Goal: Task Accomplishment & Management: Manage account settings

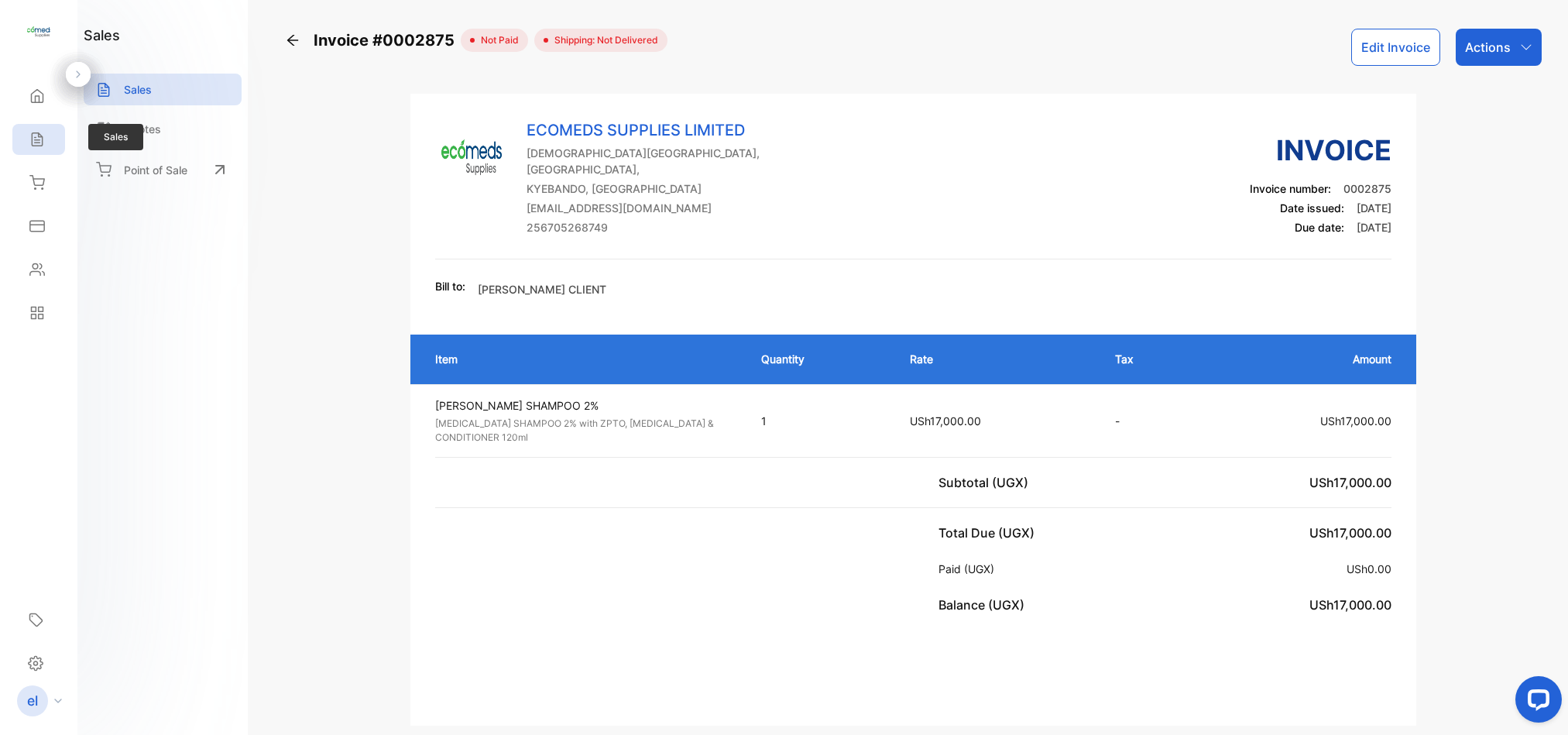
click at [40, 137] on icon at bounding box center [37, 139] width 10 height 13
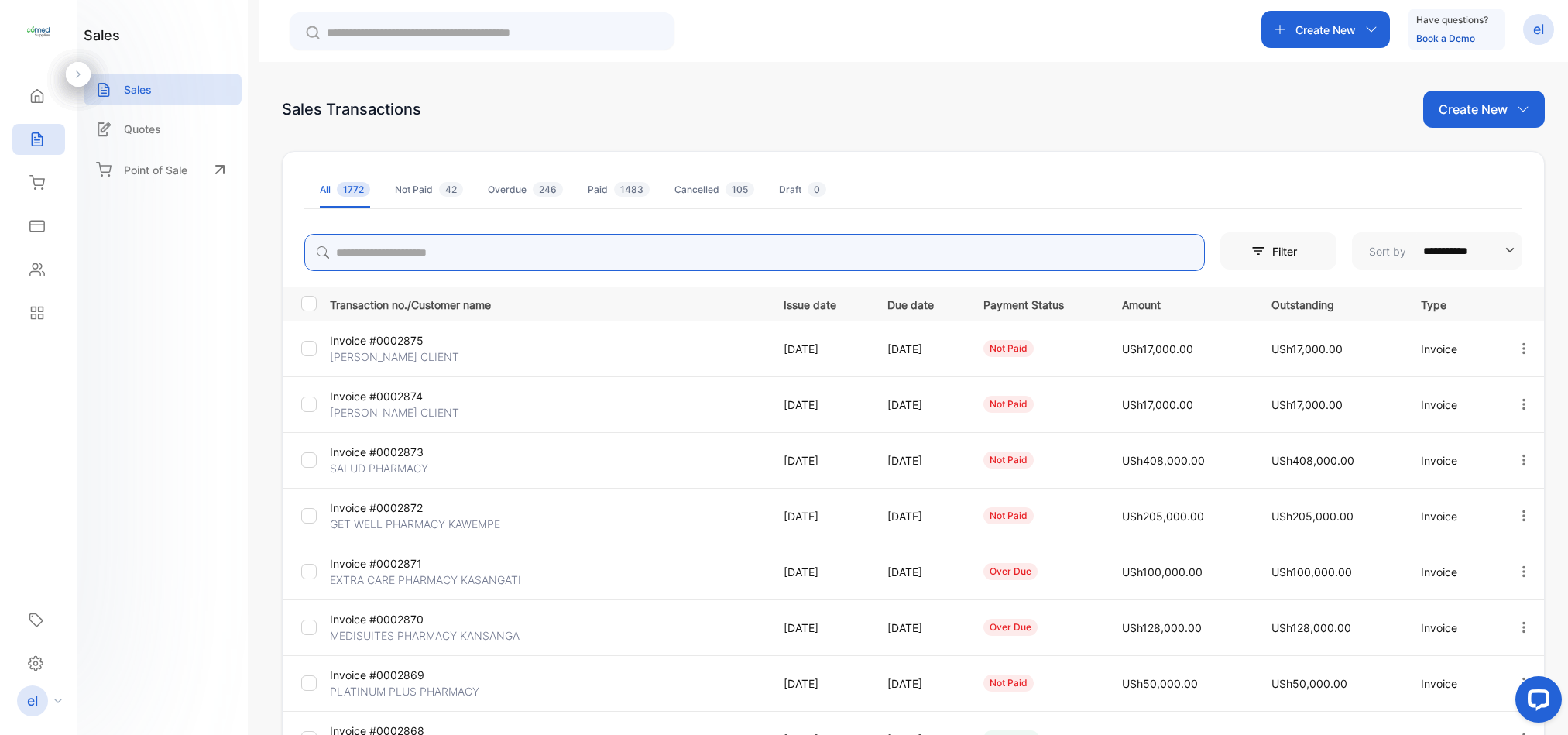
click at [453, 248] on input "search" at bounding box center [755, 253] width 901 height 38
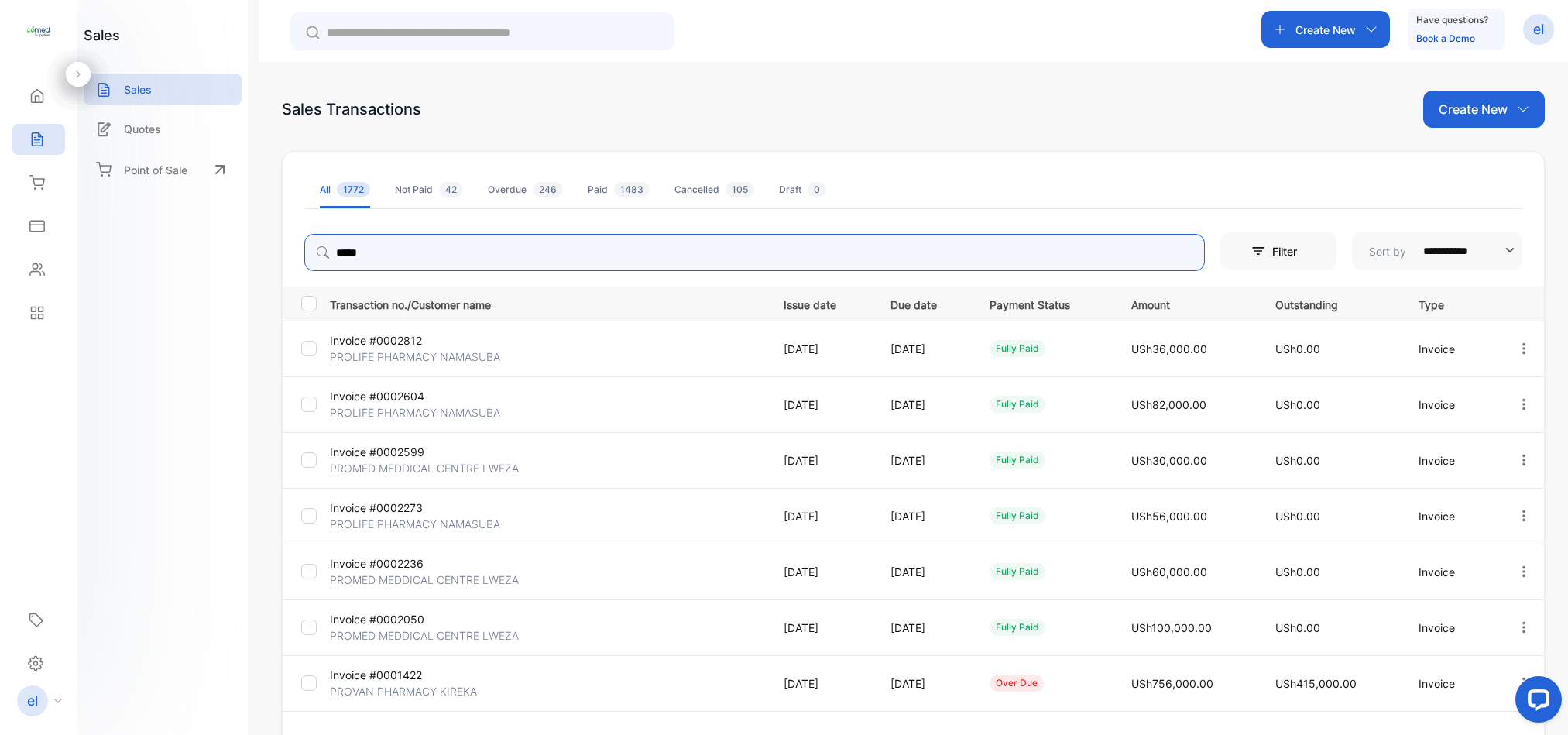
type input "******"
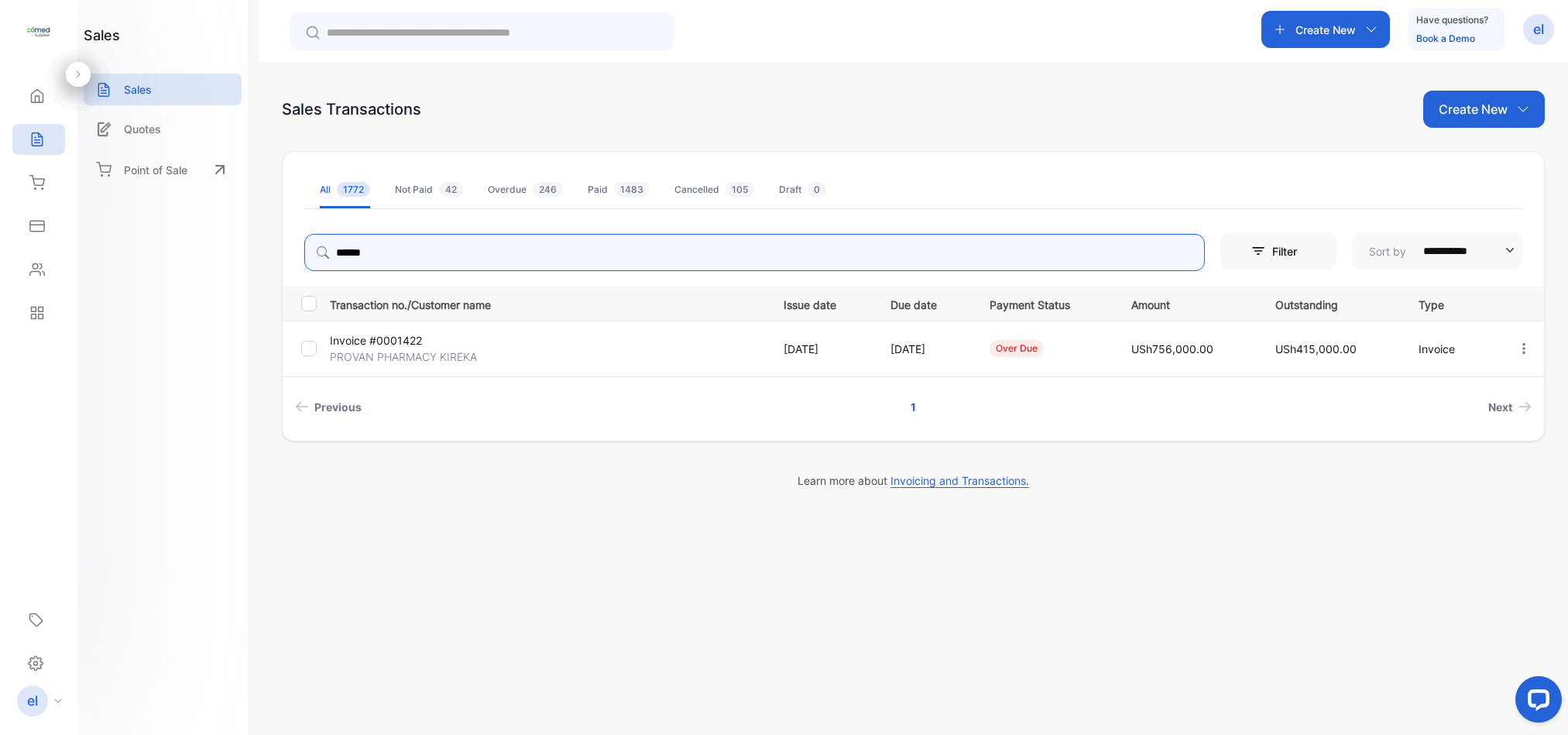
click at [1524, 347] on icon "button" at bounding box center [1524, 348] width 14 height 14
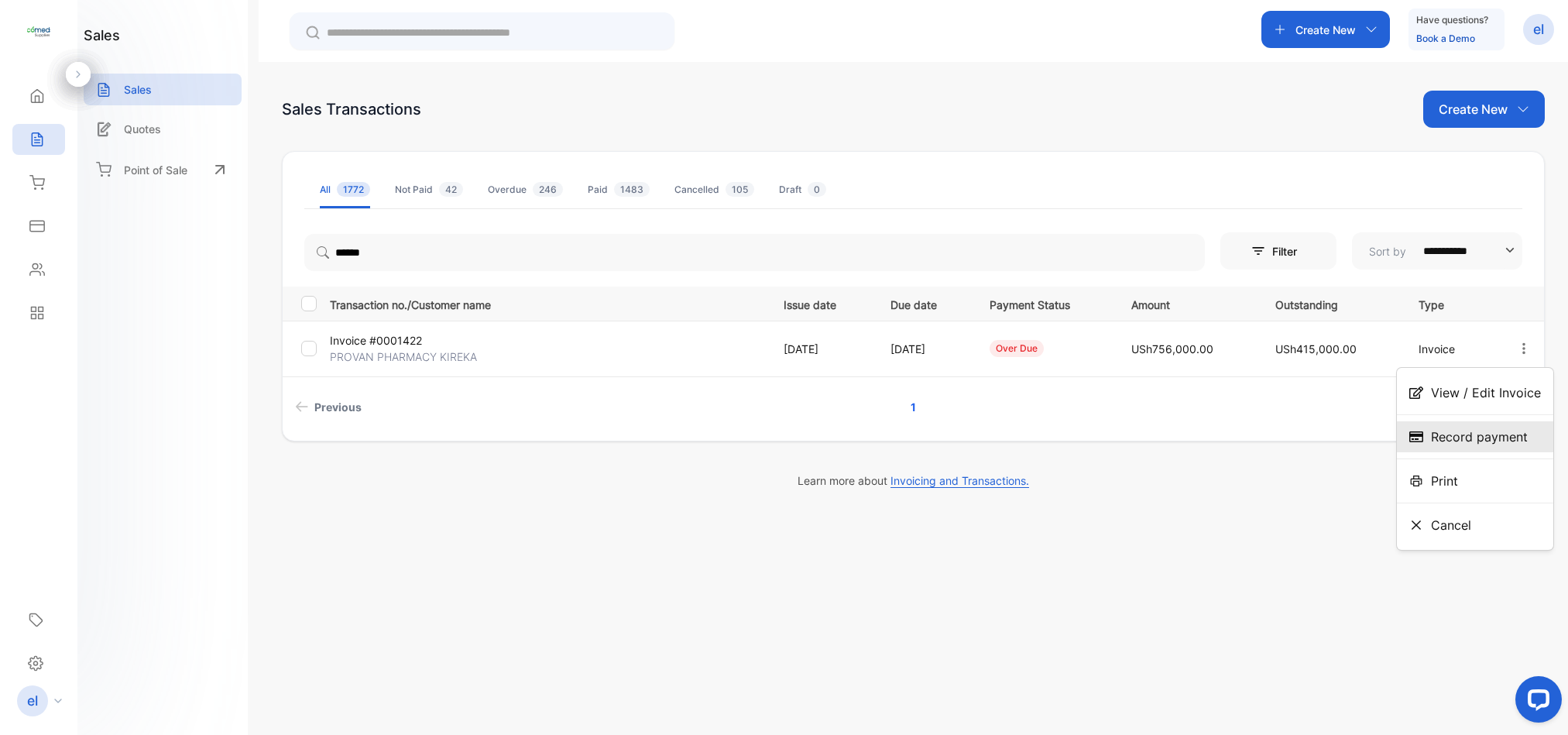
click at [1460, 422] on div "Record payment" at bounding box center [1475, 437] width 156 height 31
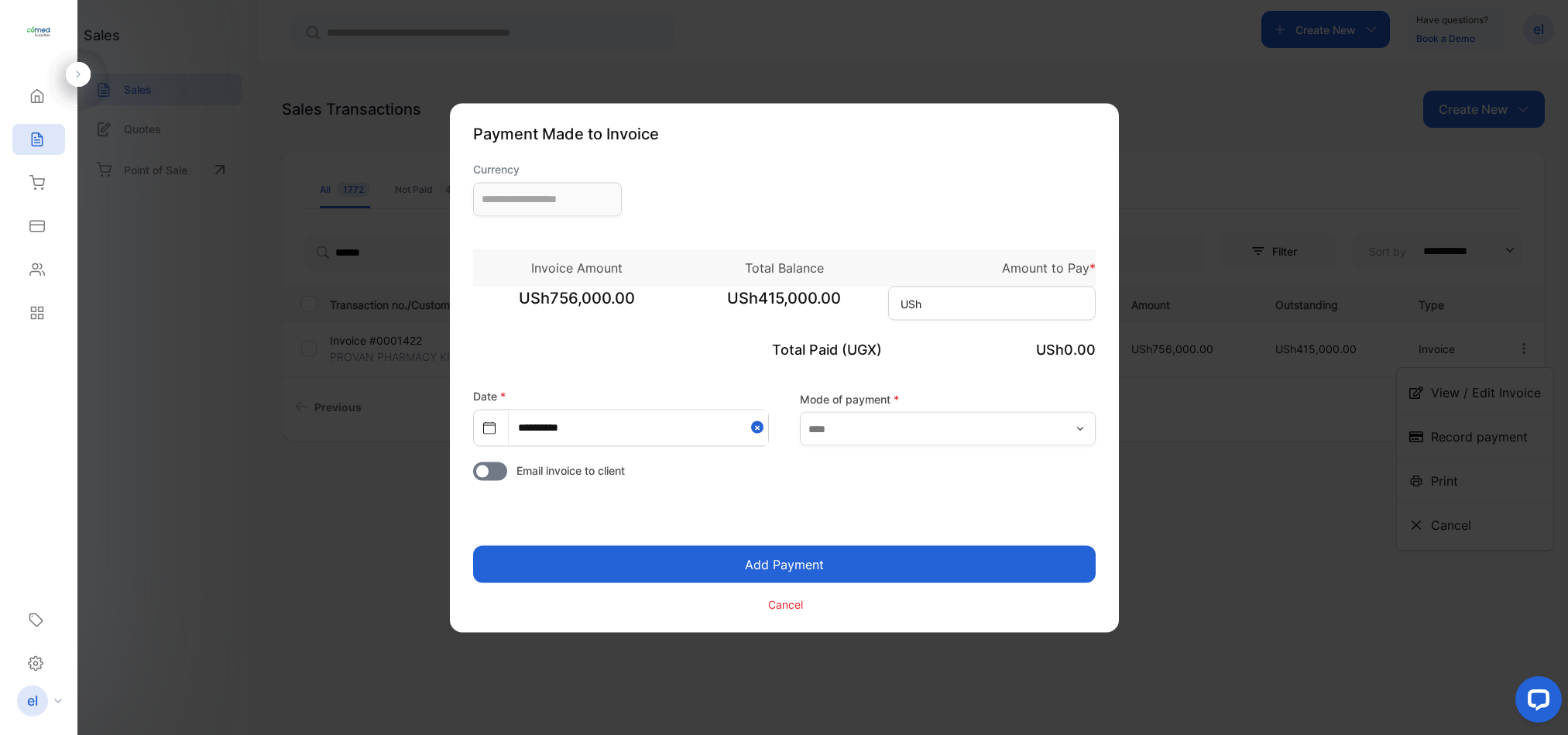
type input "**********"
click at [944, 294] on input at bounding box center [991, 303] width 207 height 34
type input "*"
type input "******"
click at [798, 560] on button "Add Payment" at bounding box center [785, 564] width 623 height 38
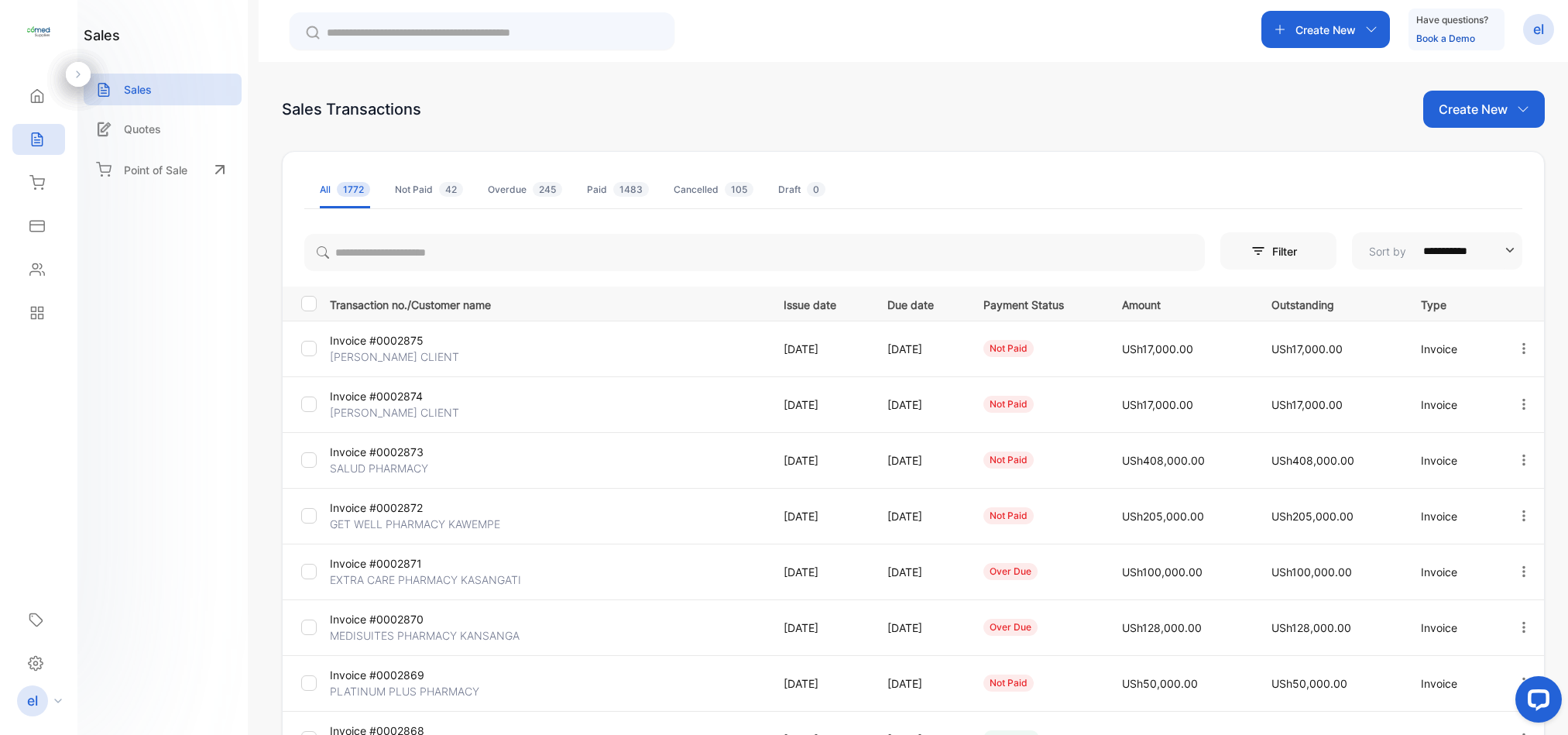
click at [1520, 402] on icon "button" at bounding box center [1524, 405] width 14 height 14
click at [1472, 488] on span "Record payment" at bounding box center [1478, 493] width 96 height 19
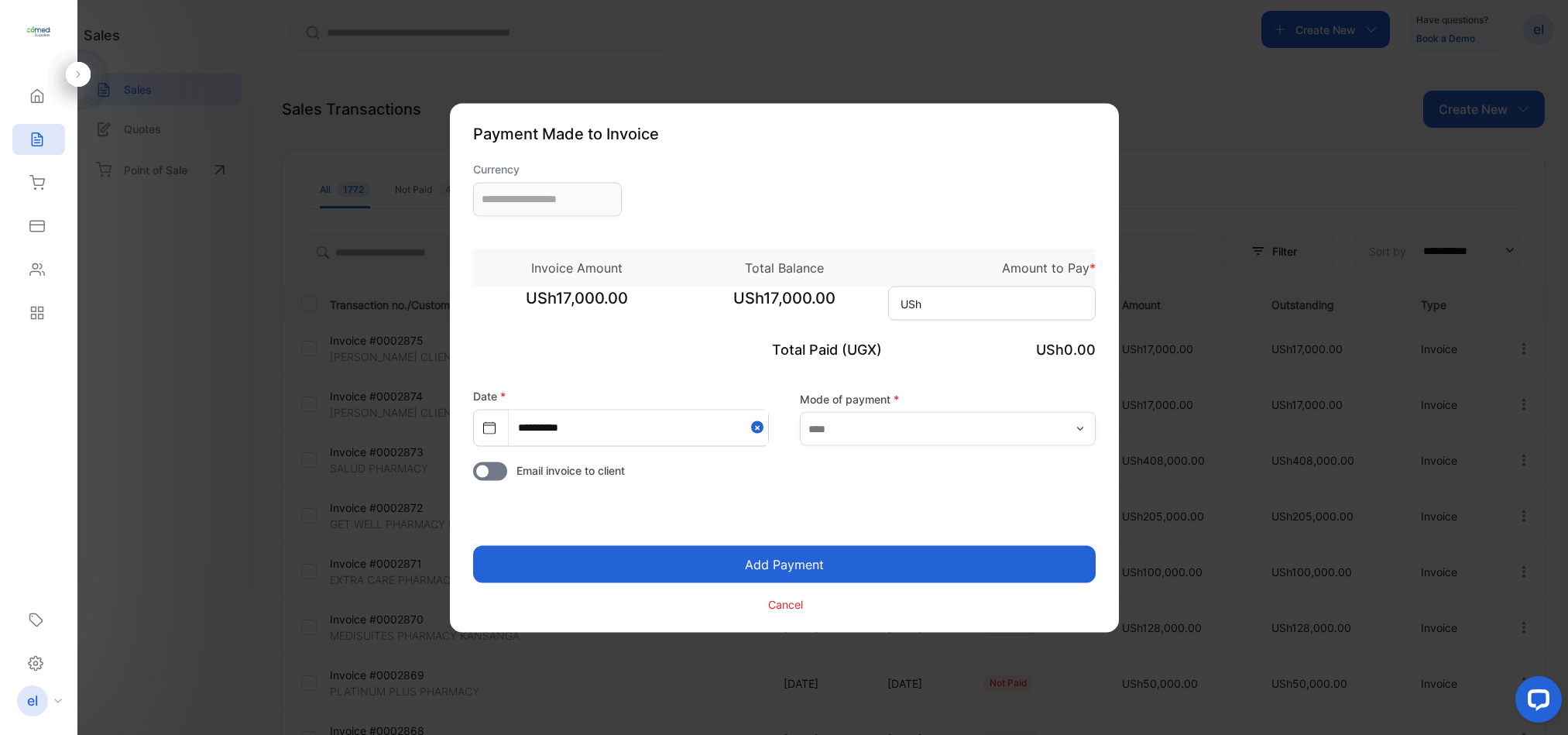
type input "**********"
click at [985, 315] on input at bounding box center [991, 303] width 207 height 34
type input "******"
click at [836, 558] on button "Add Payment" at bounding box center [785, 564] width 623 height 38
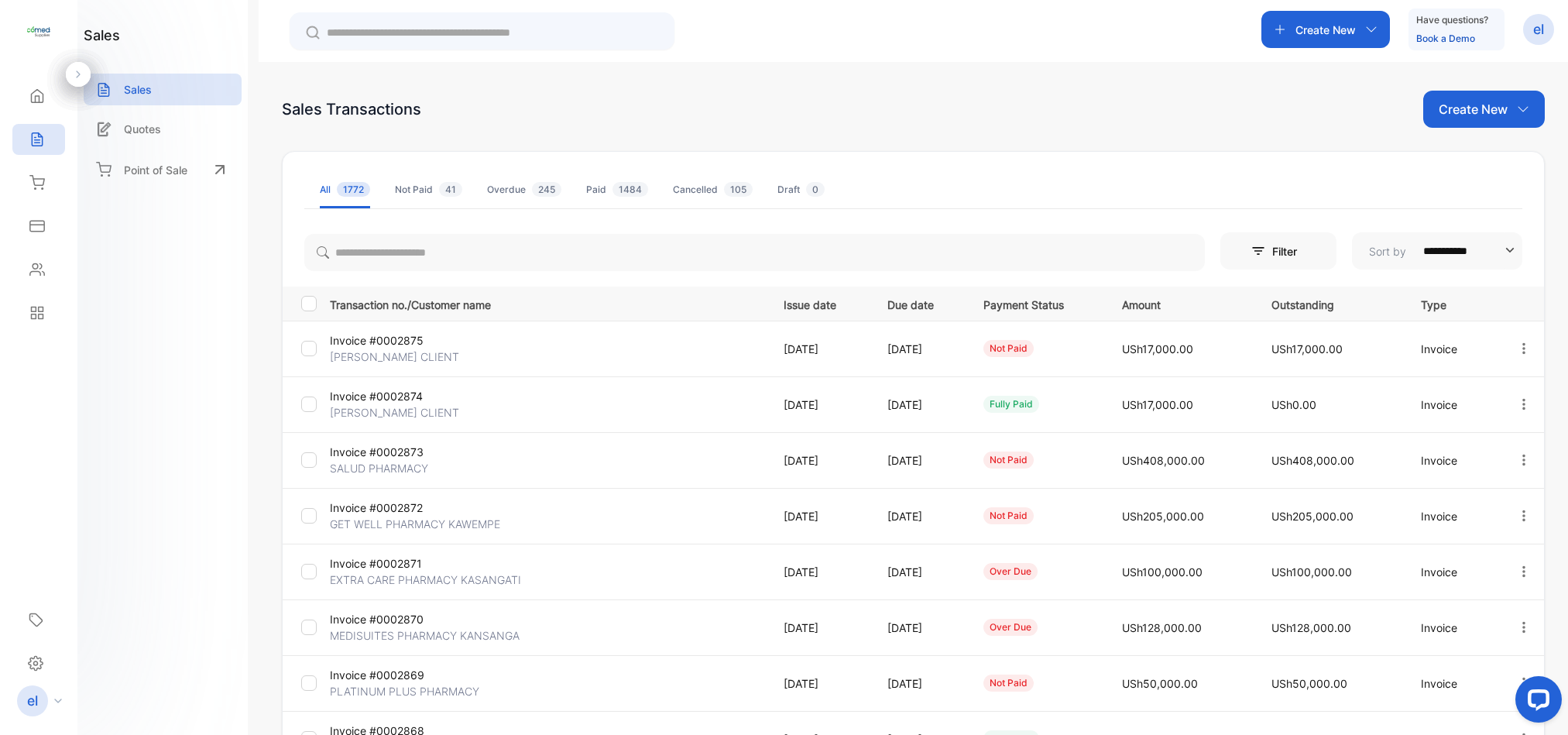
drag, startPoint x: 0, startPoint y: 0, endPoint x: 502, endPoint y: 365, distance: 620.7
click at [492, 337] on tbody "Invoice #0002875 SAMUEL CLIENT 24 Sep, 2025 25 Sep, 2025 not paid USh17,000.00 …" at bounding box center [913, 600] width 1262 height 558
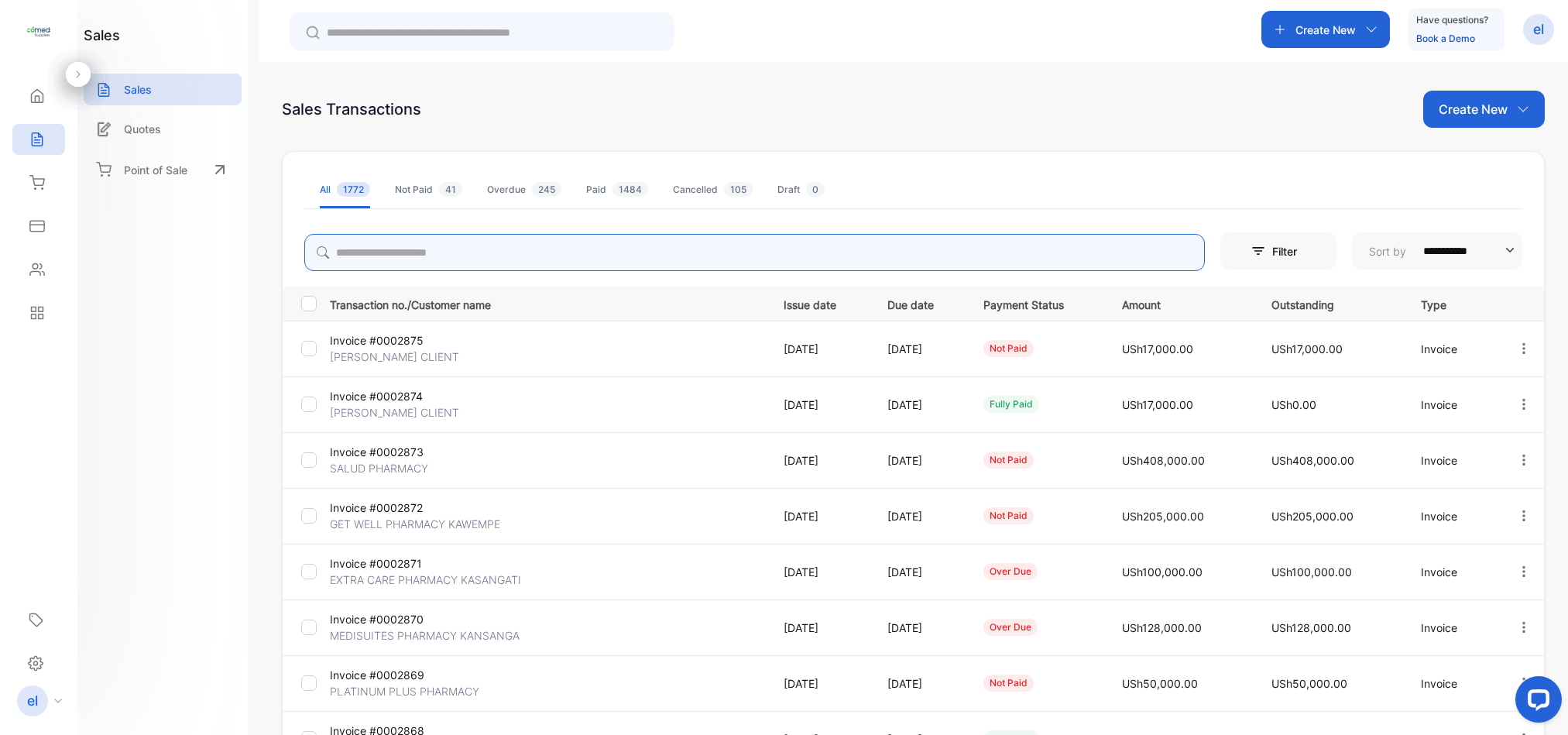
click at [415, 254] on input "search" at bounding box center [755, 253] width 901 height 38
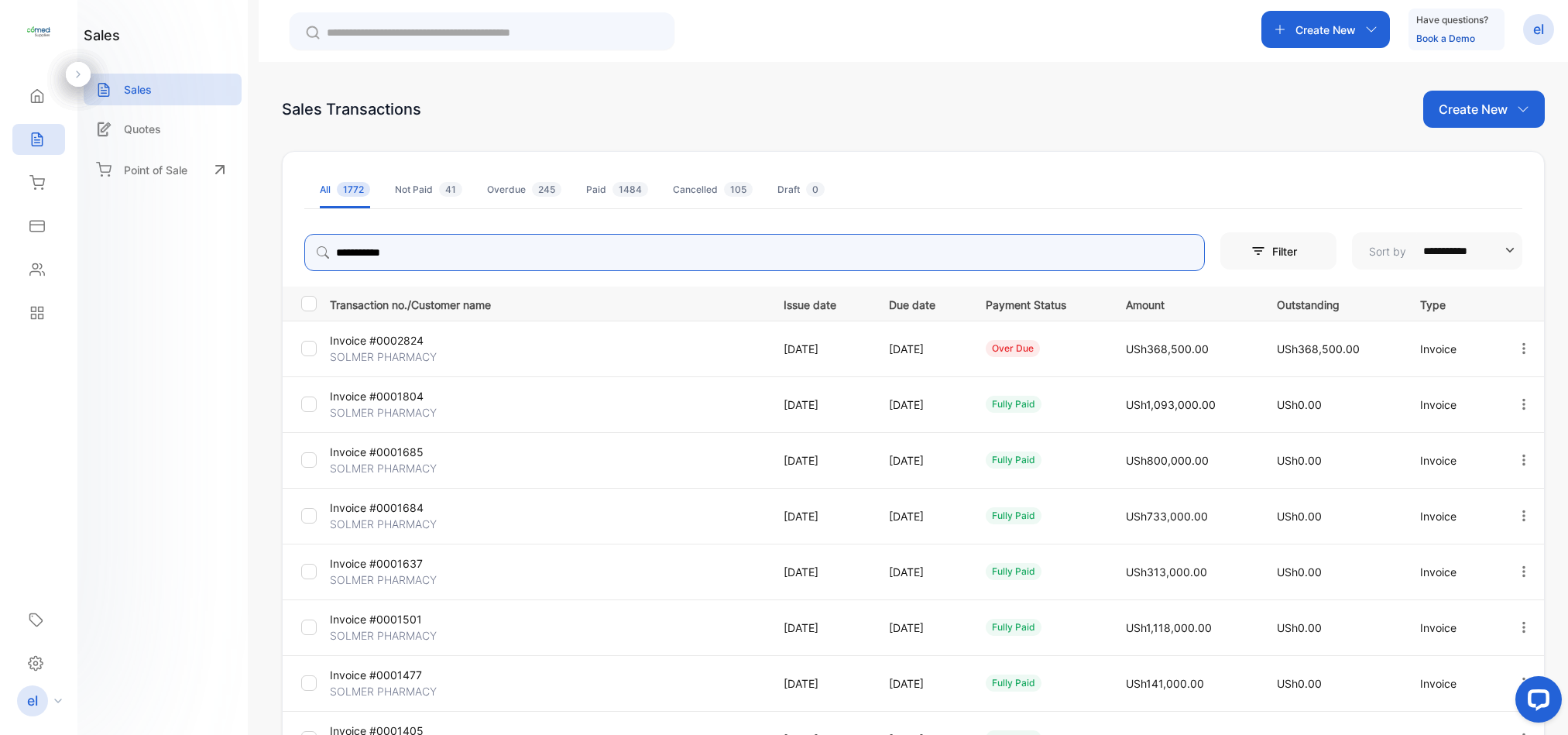
click at [1523, 344] on icon "button" at bounding box center [1524, 347] width 3 height 11
type input "**********"
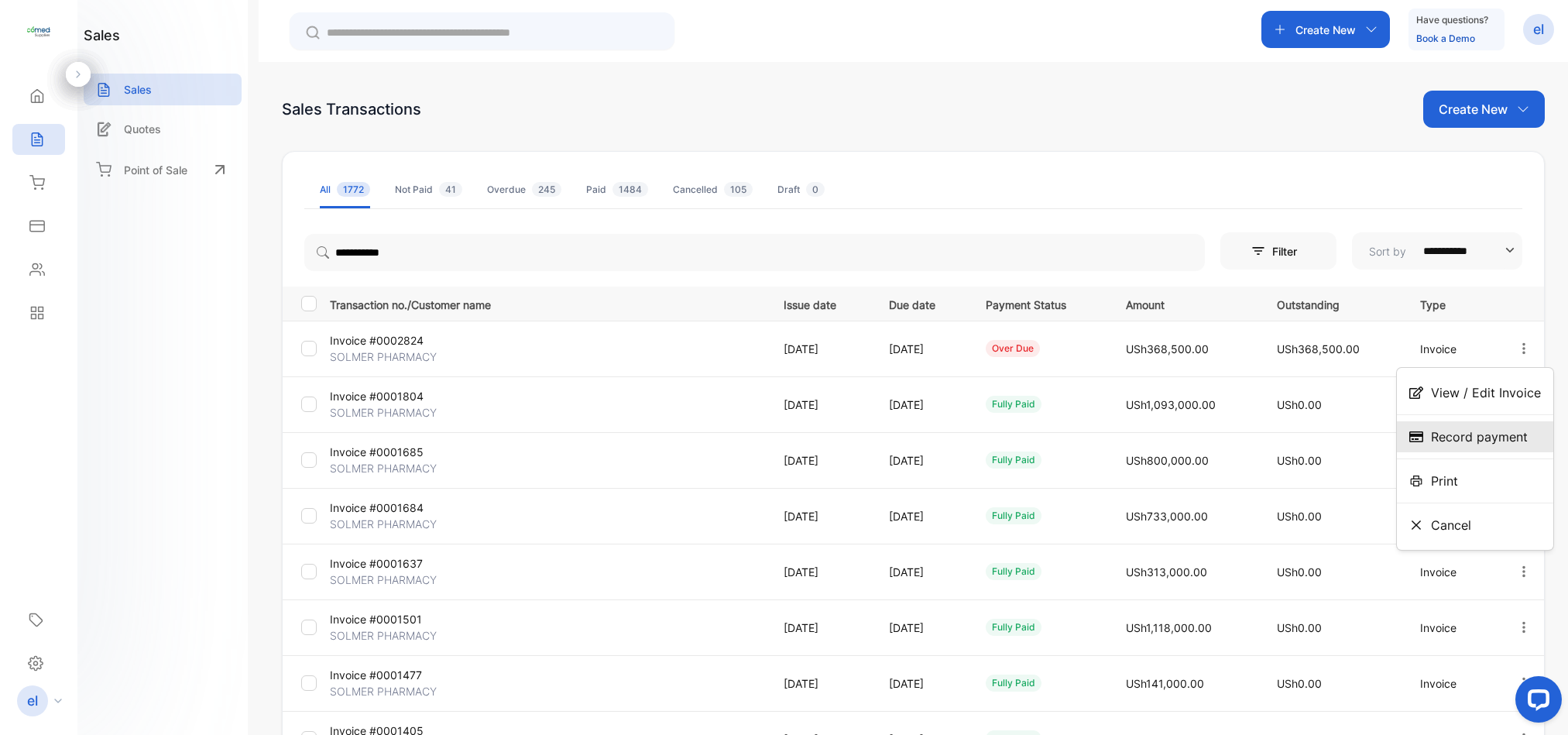
click at [1472, 424] on div "Record payment" at bounding box center [1475, 437] width 156 height 31
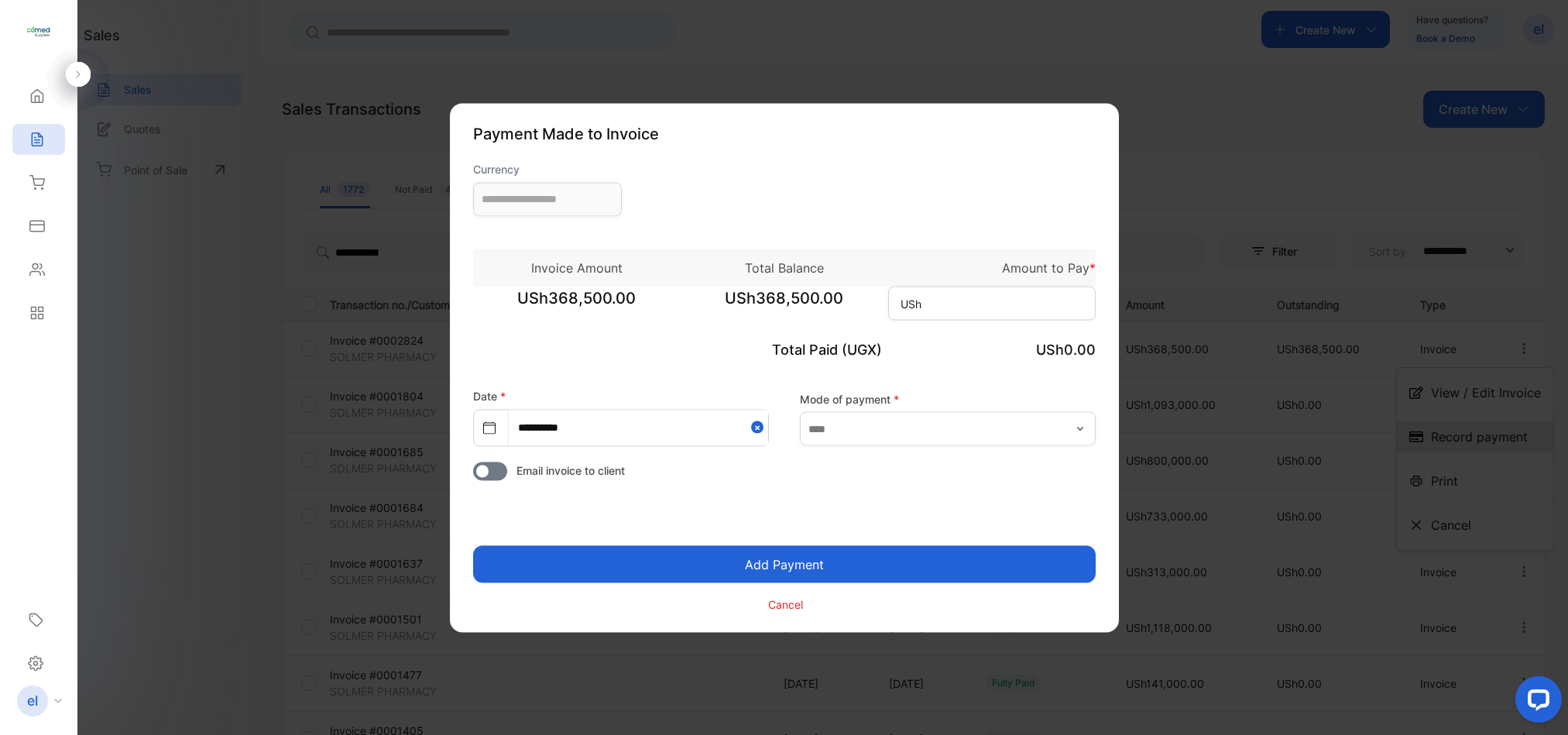
type input "**********"
click at [949, 291] on input at bounding box center [991, 303] width 207 height 34
type input "*******"
click at [846, 567] on button "Add Payment" at bounding box center [785, 564] width 623 height 38
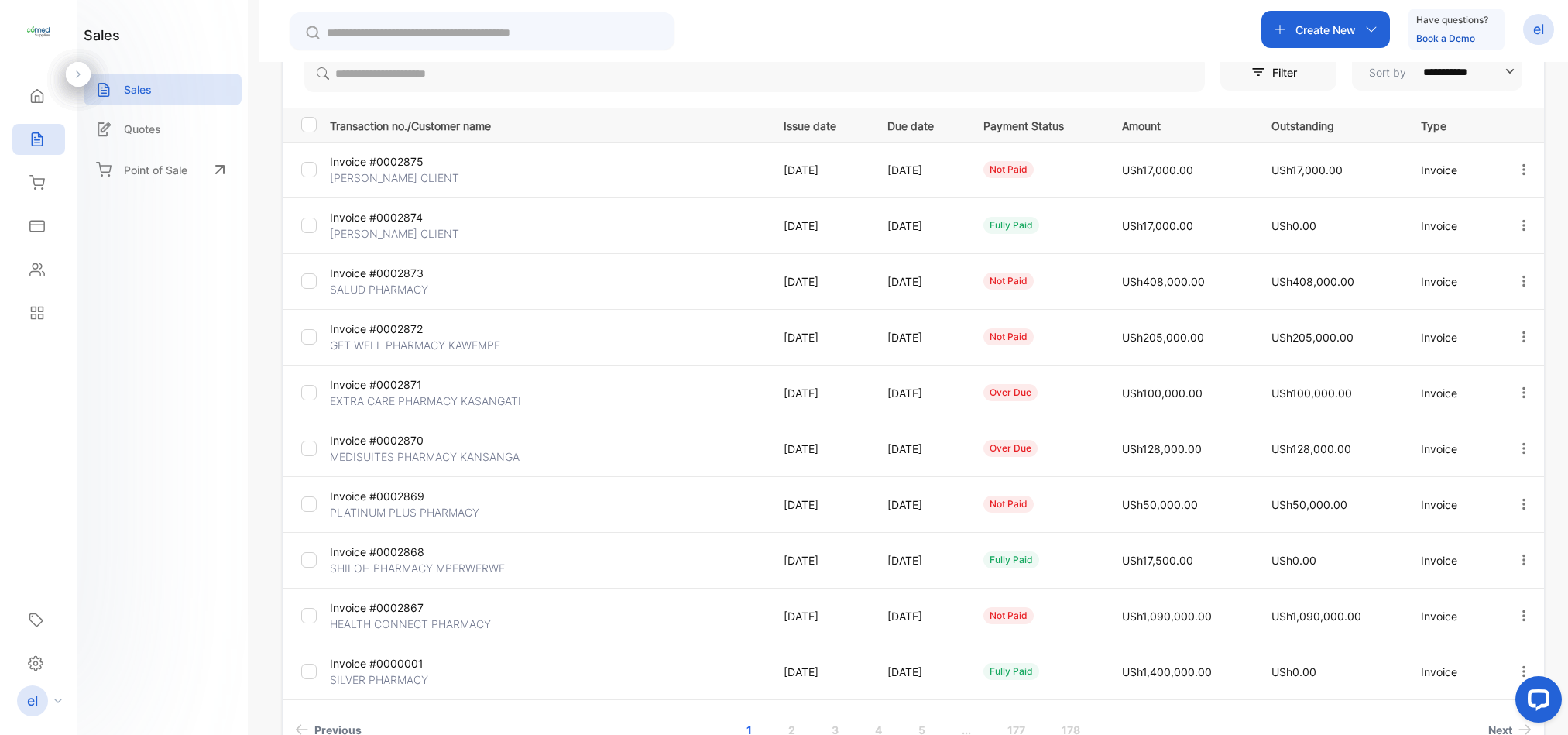
scroll to position [282, 0]
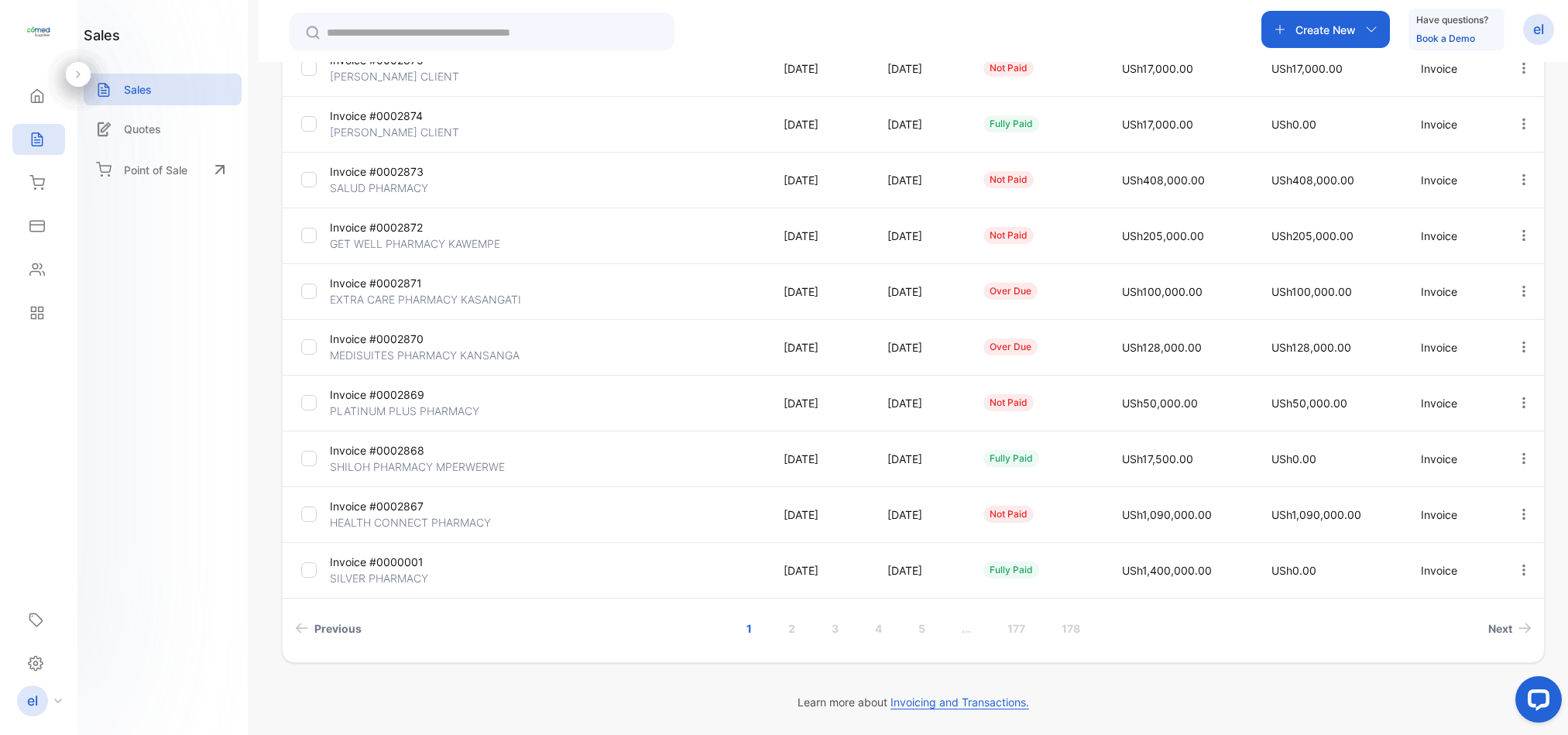
click at [961, 630] on link "..." at bounding box center [967, 629] width 46 height 29
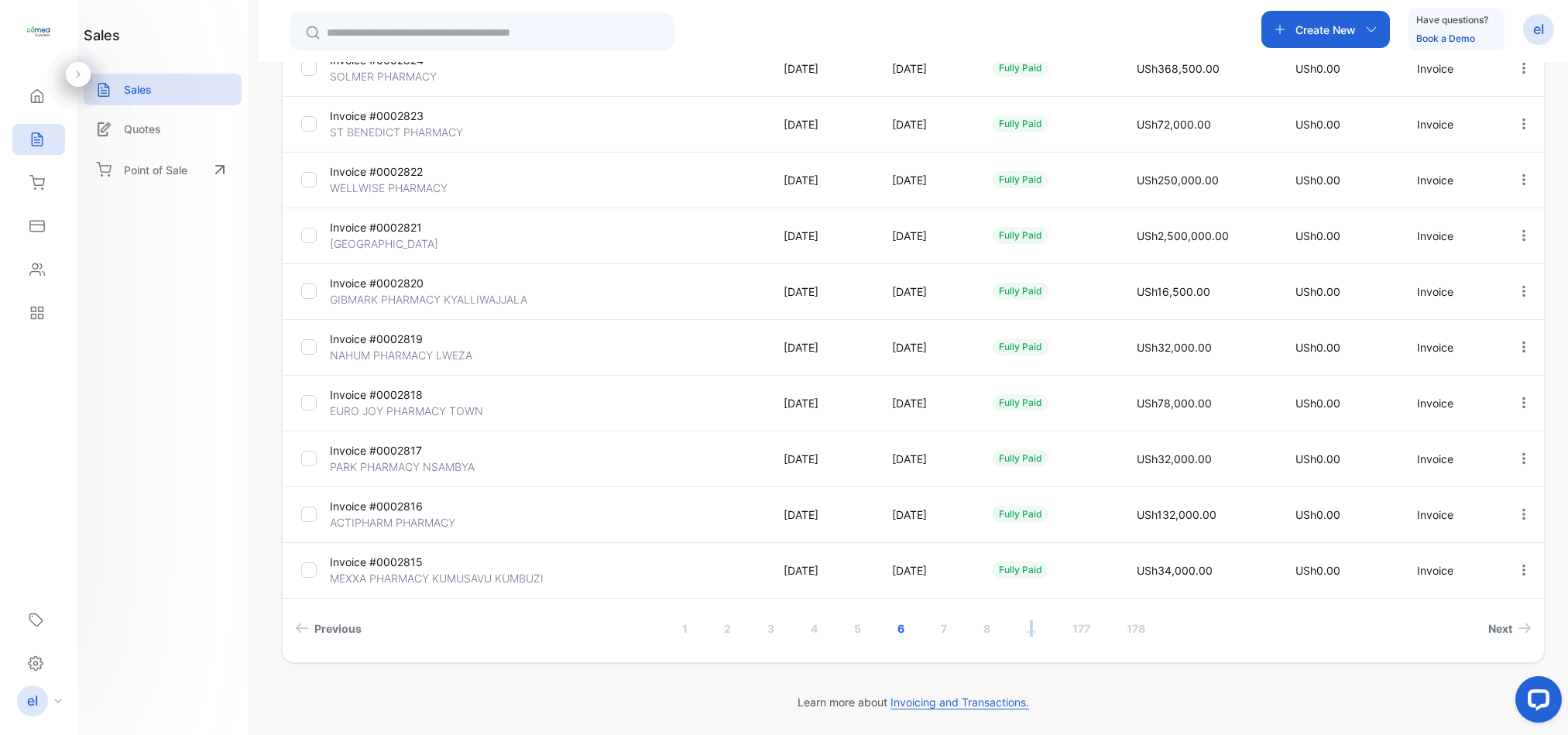
click at [1029, 627] on link "..." at bounding box center [1031, 629] width 46 height 29
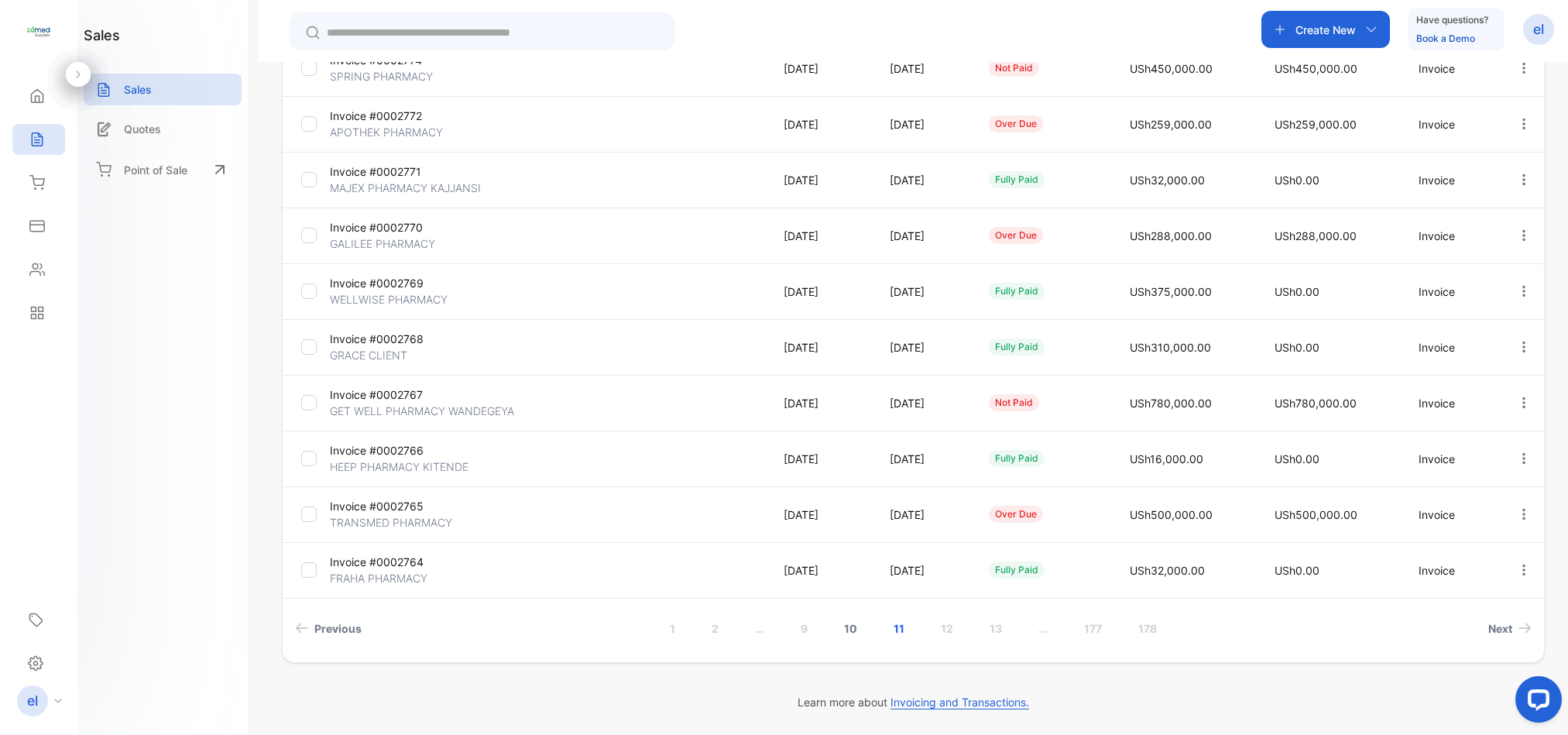
click at [844, 627] on link "10" at bounding box center [851, 629] width 50 height 29
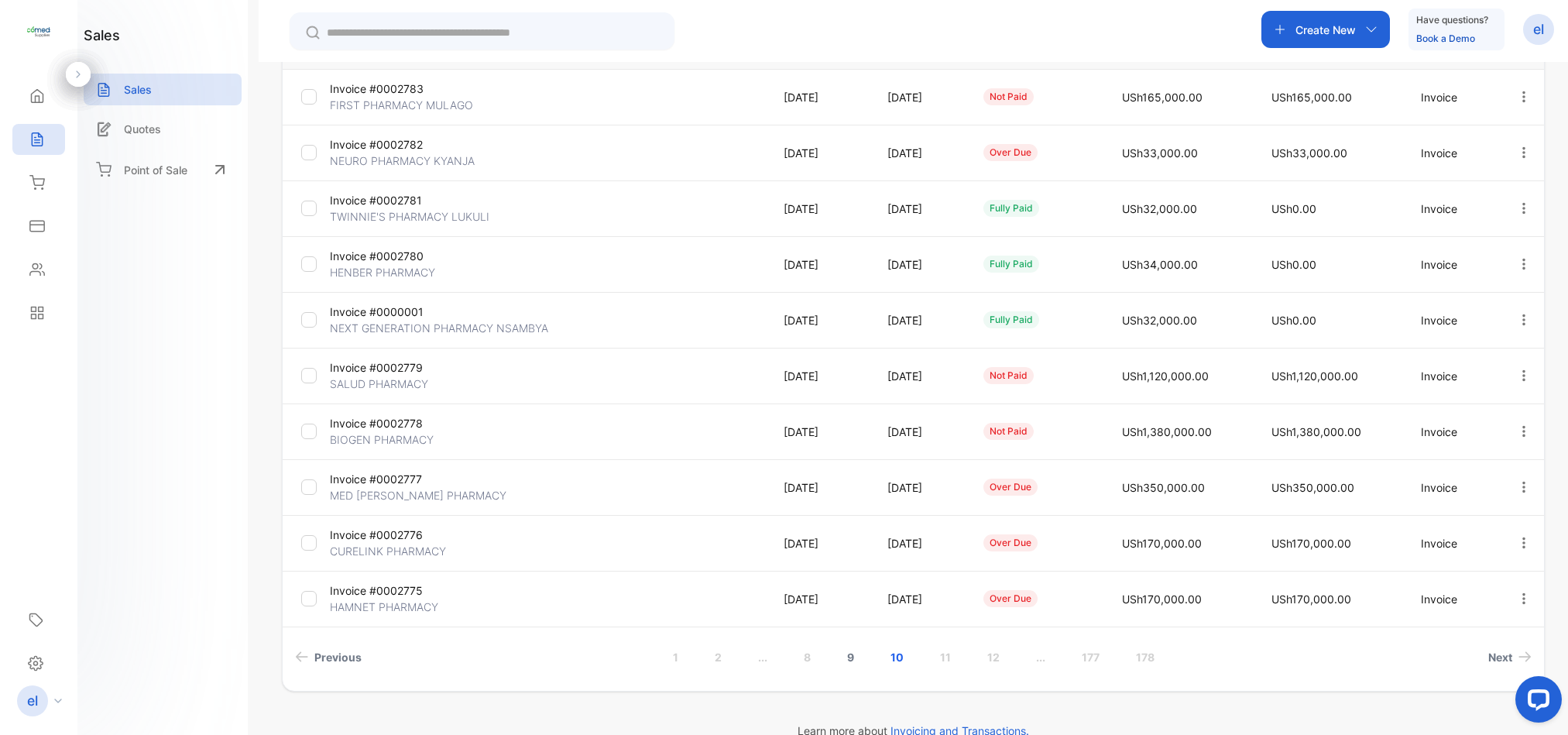
click at [848, 660] on link "9" at bounding box center [851, 657] width 44 height 29
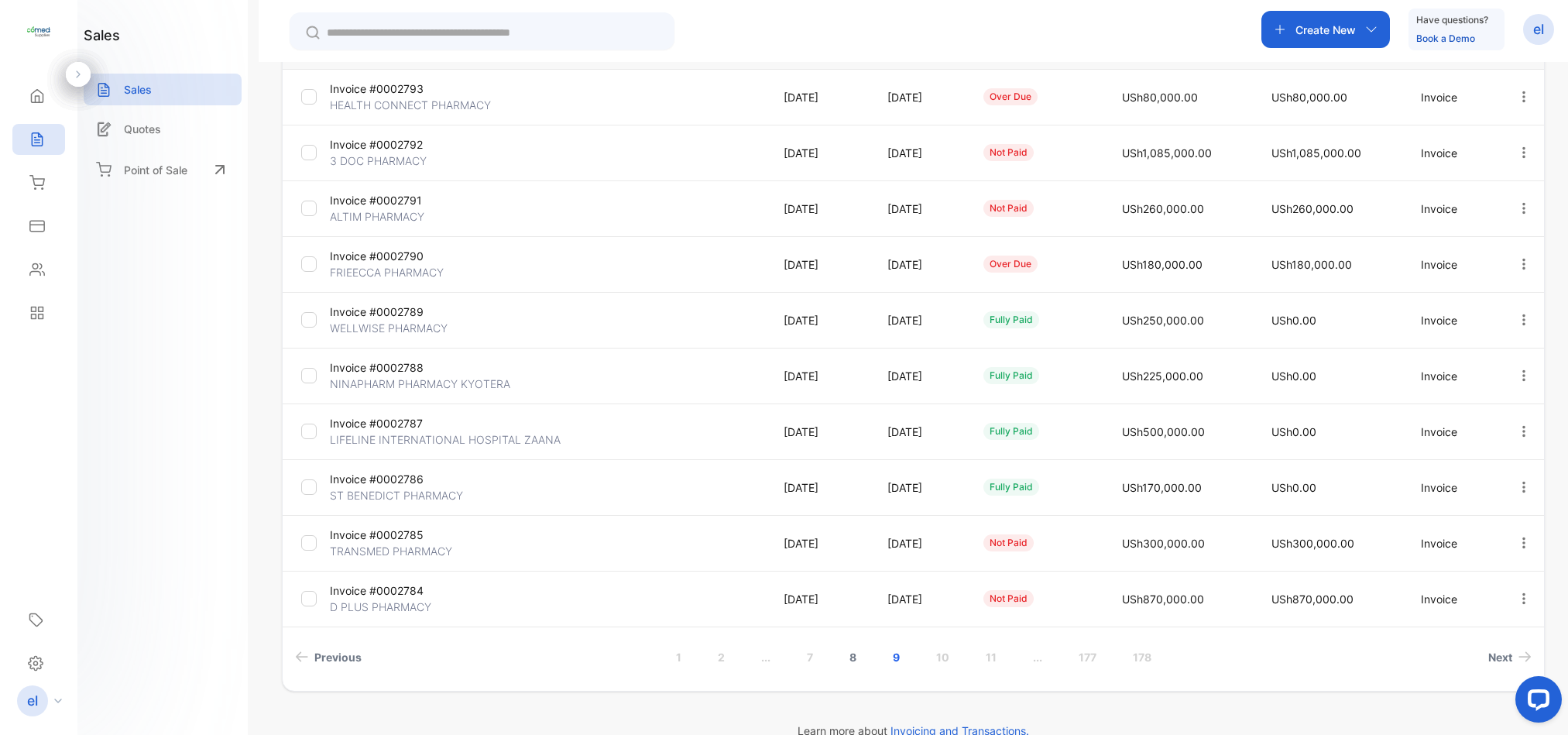
click at [849, 656] on link "8" at bounding box center [853, 657] width 44 height 29
drag, startPoint x: 1561, startPoint y: 312, endPoint x: 1566, endPoint y: 289, distance: 23.5
click at [1566, 289] on div "**********" at bounding box center [913, 429] width 1310 height 735
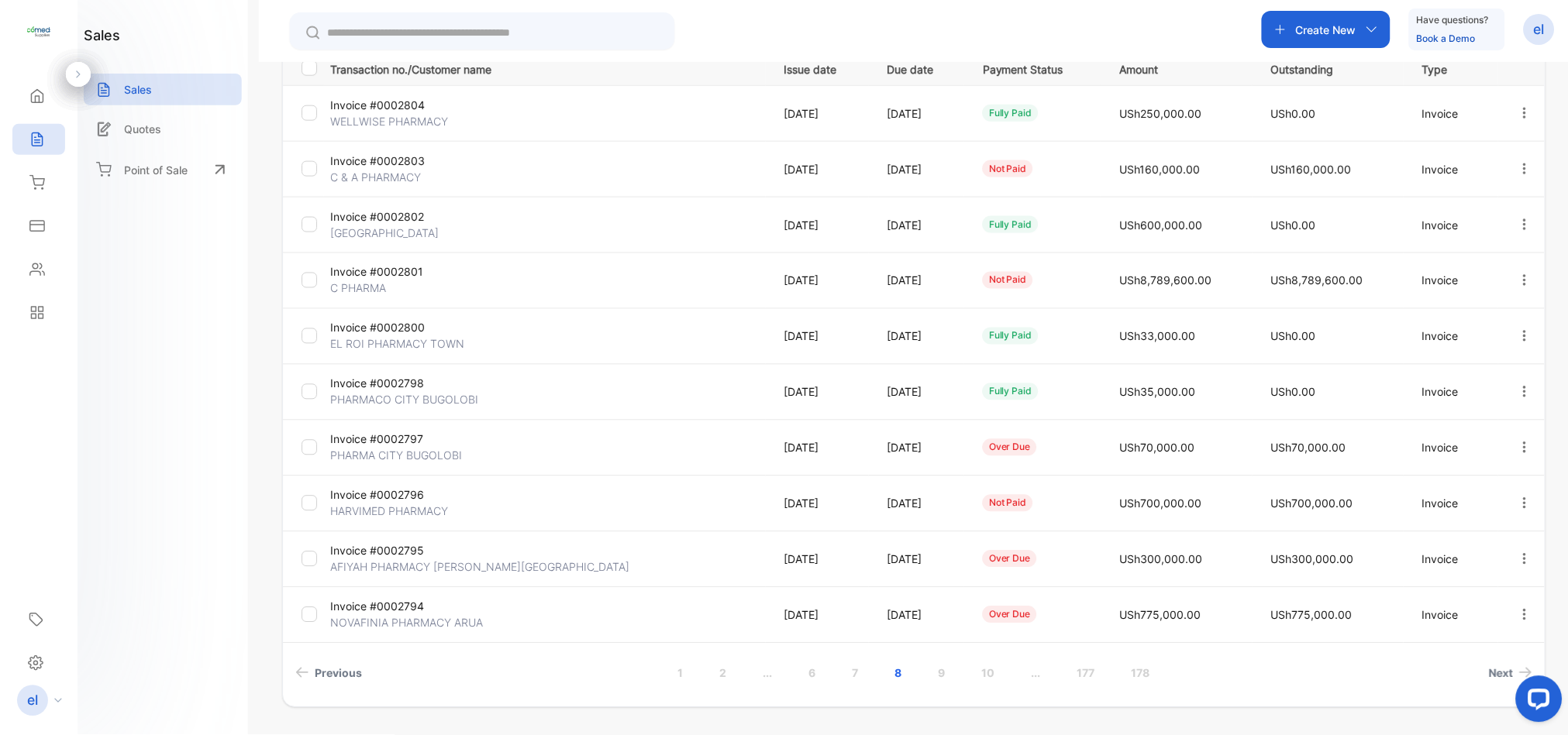
scroll to position [224, 0]
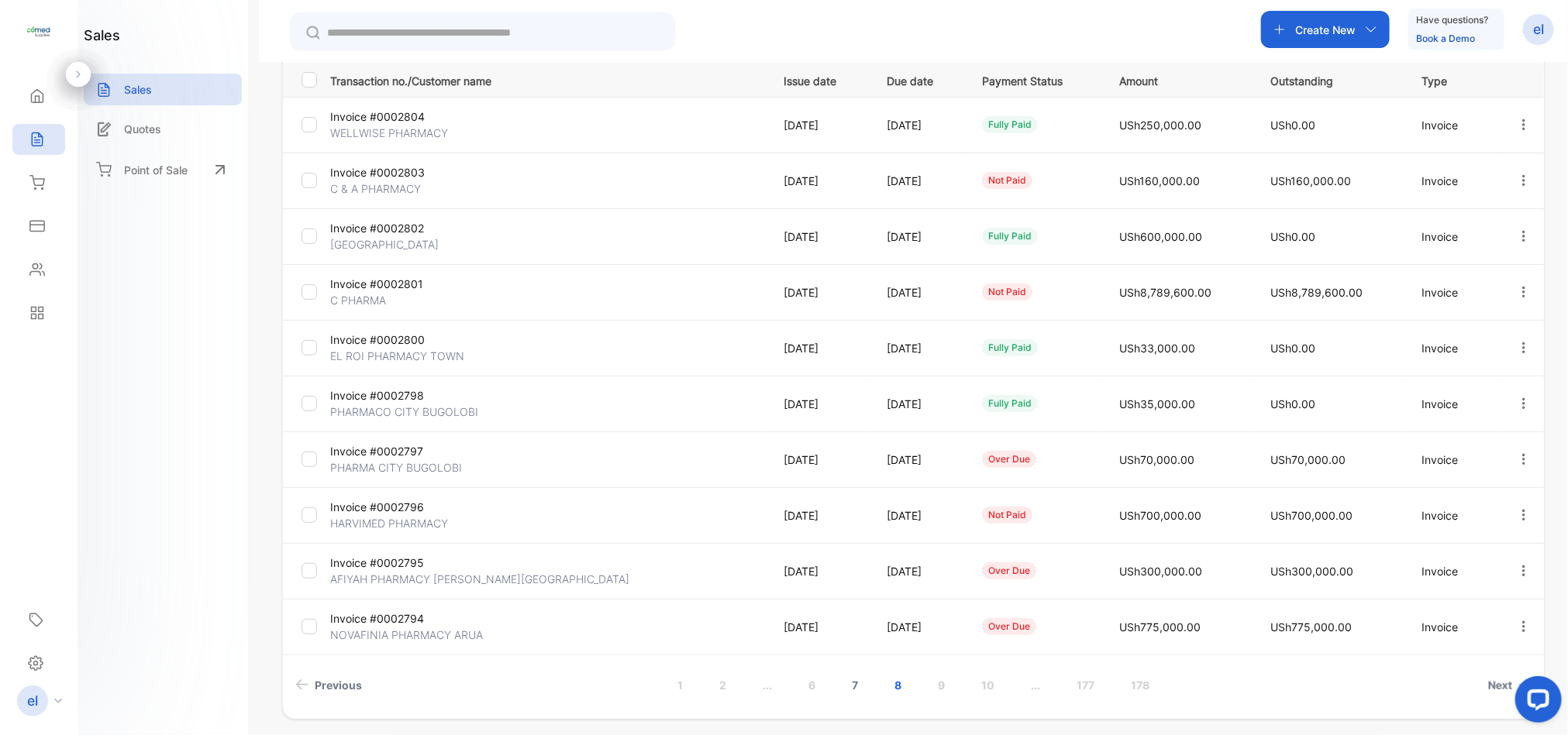
click at [853, 681] on link "7" at bounding box center [855, 685] width 44 height 29
click at [940, 681] on link "8" at bounding box center [945, 685] width 44 height 29
click at [854, 682] on link "7" at bounding box center [855, 685] width 44 height 29
click at [849, 682] on link "6" at bounding box center [858, 685] width 44 height 29
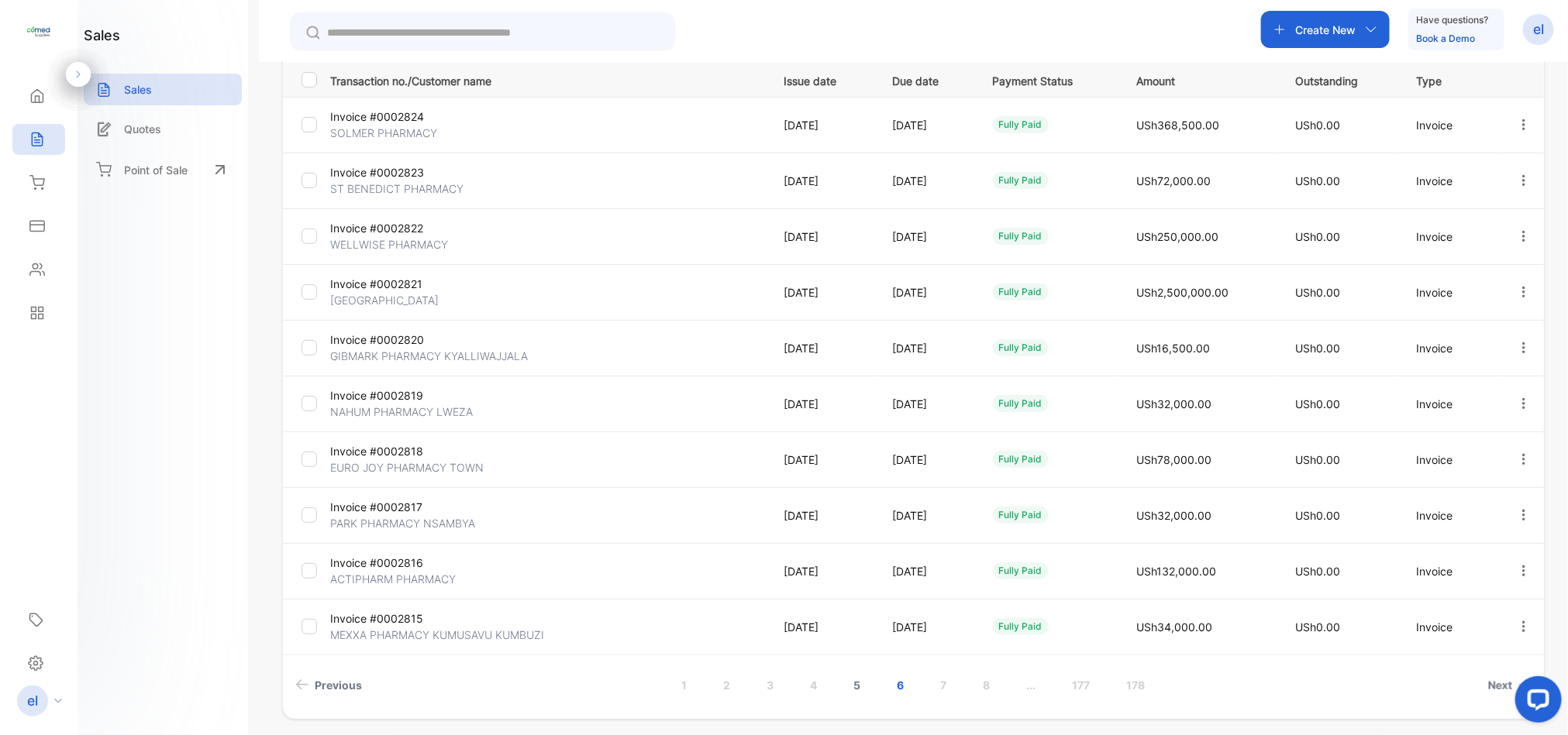
click at [856, 685] on link "5" at bounding box center [858, 685] width 44 height 29
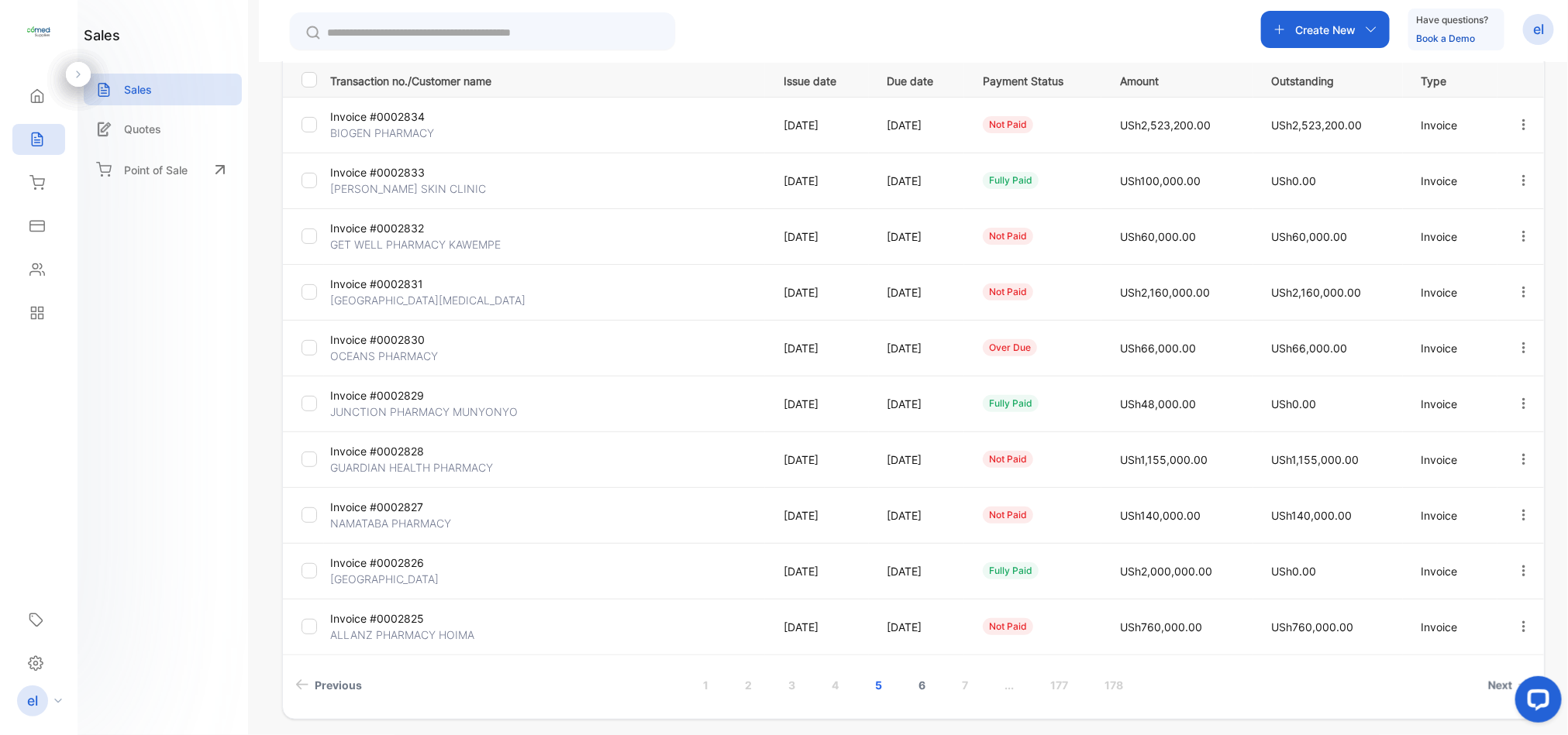
click at [920, 685] on link "6" at bounding box center [923, 685] width 44 height 29
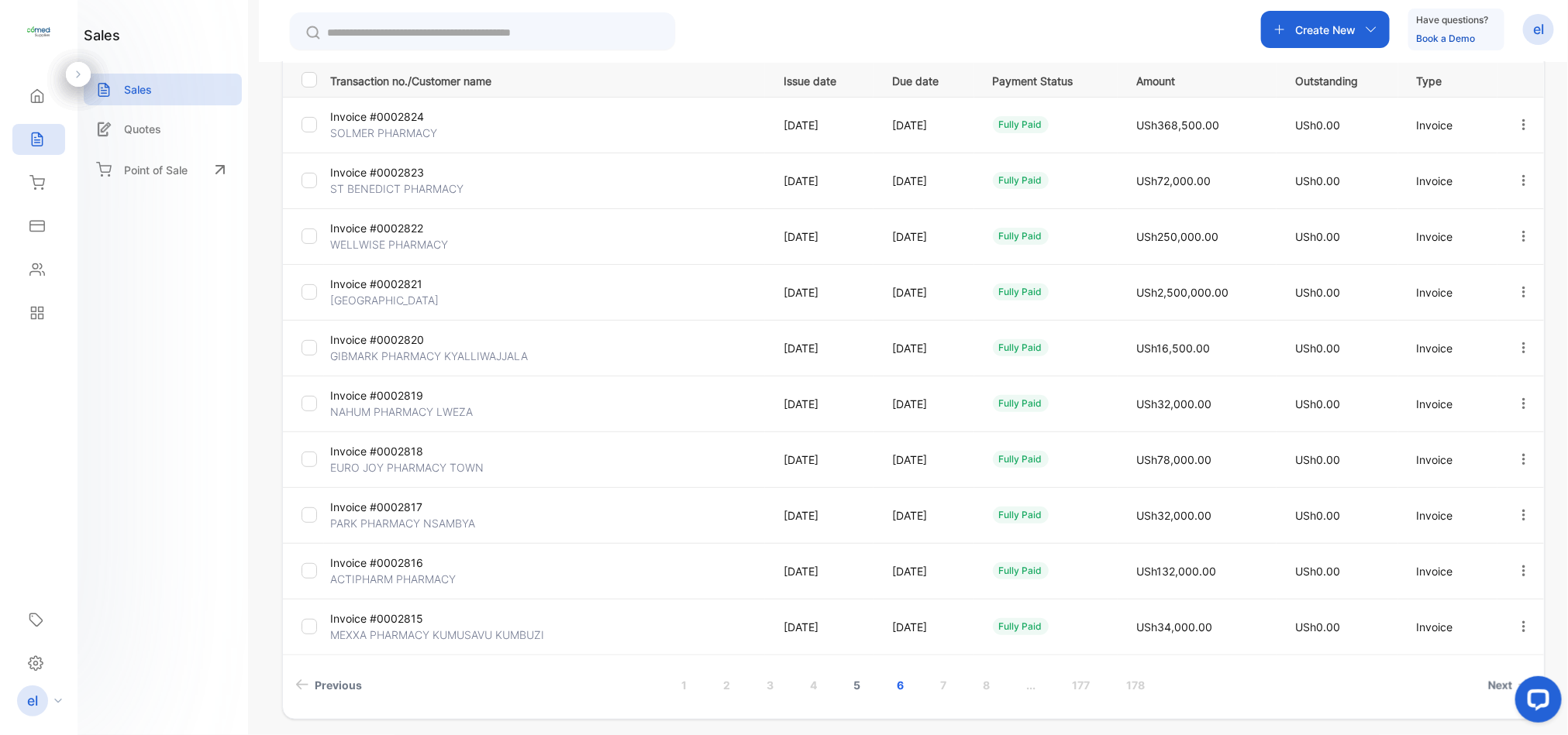
click at [856, 684] on link "5" at bounding box center [858, 685] width 44 height 29
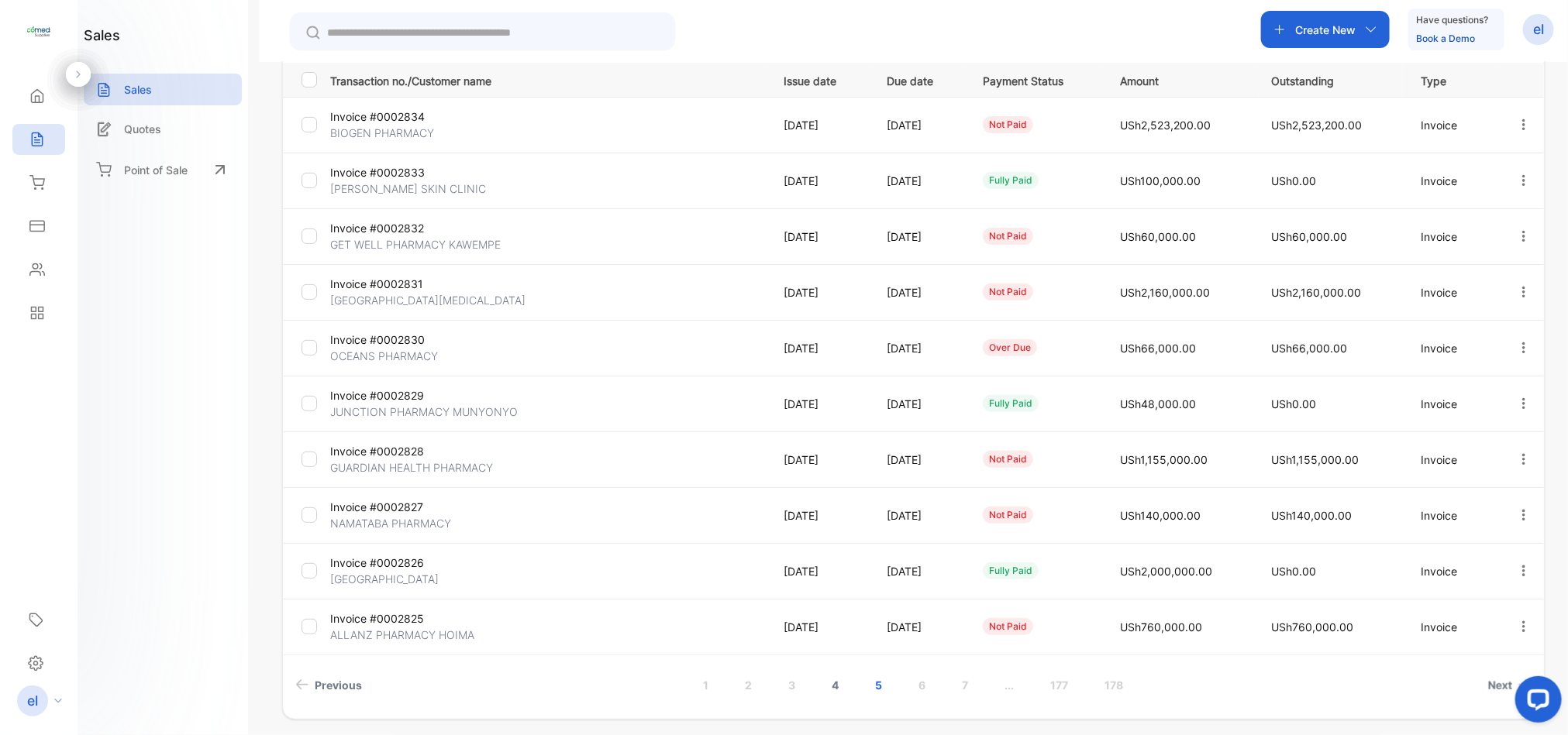
click at [833, 686] on link "4" at bounding box center [836, 685] width 44 height 29
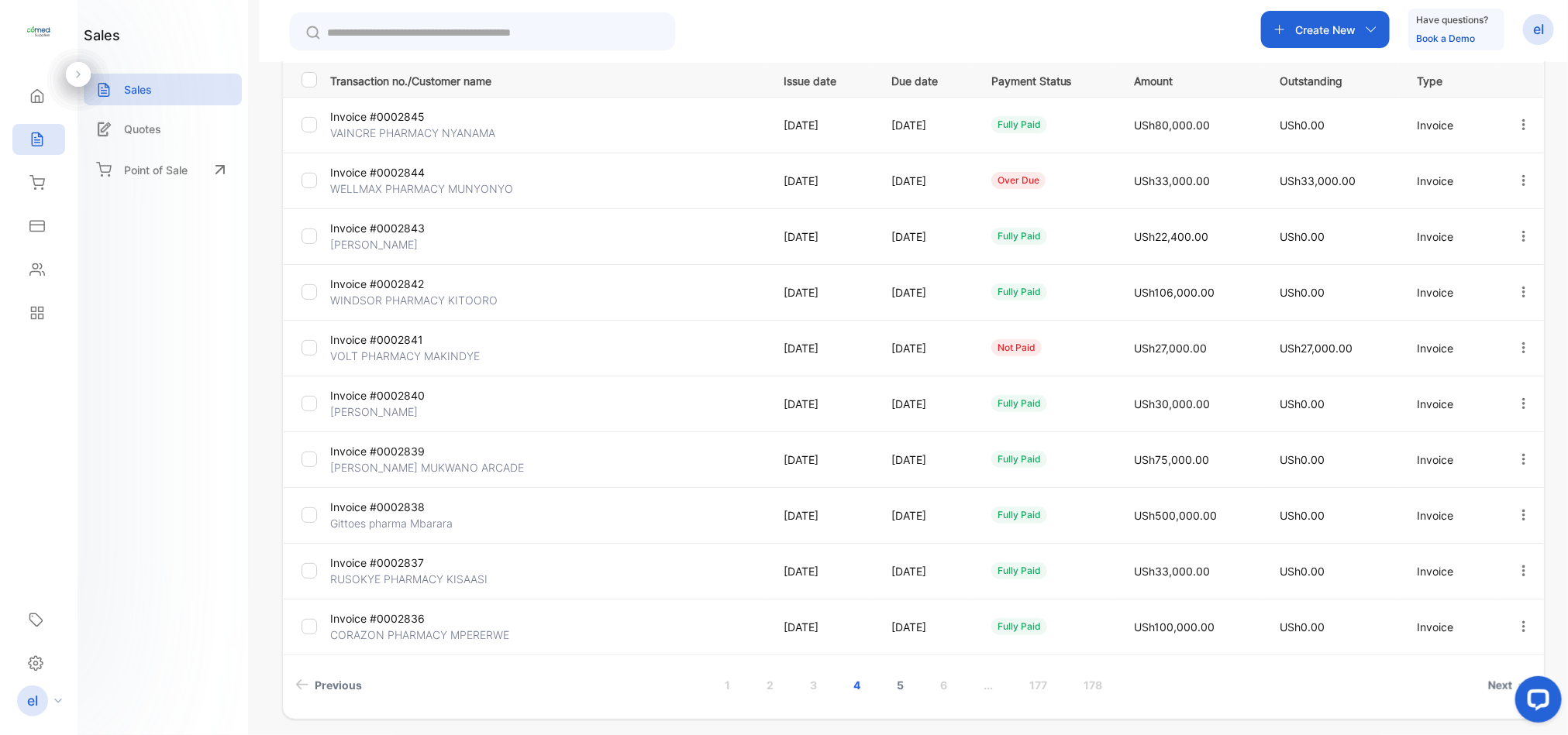
click at [900, 685] on link "5" at bounding box center [900, 685] width 44 height 29
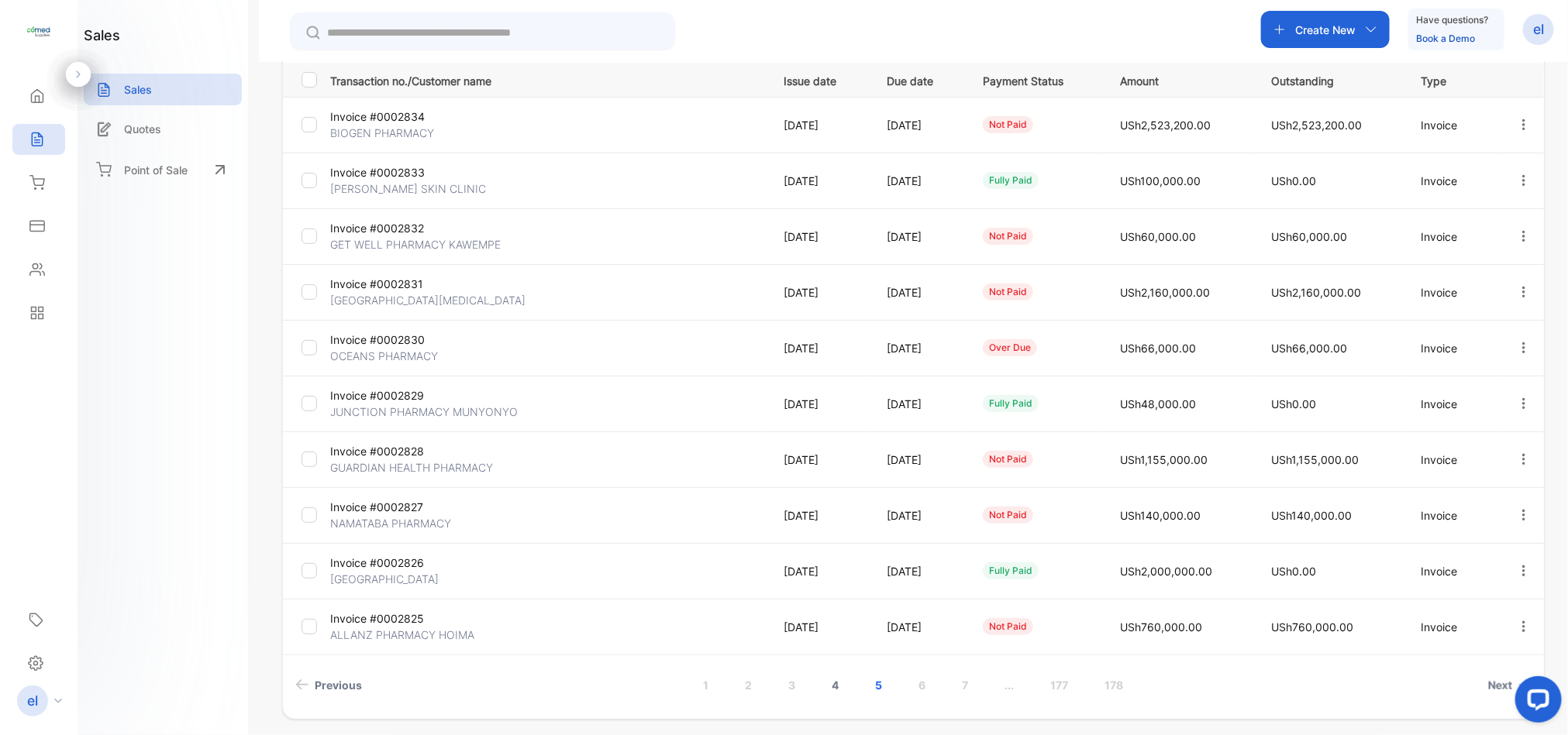
click at [835, 682] on link "4" at bounding box center [836, 685] width 44 height 29
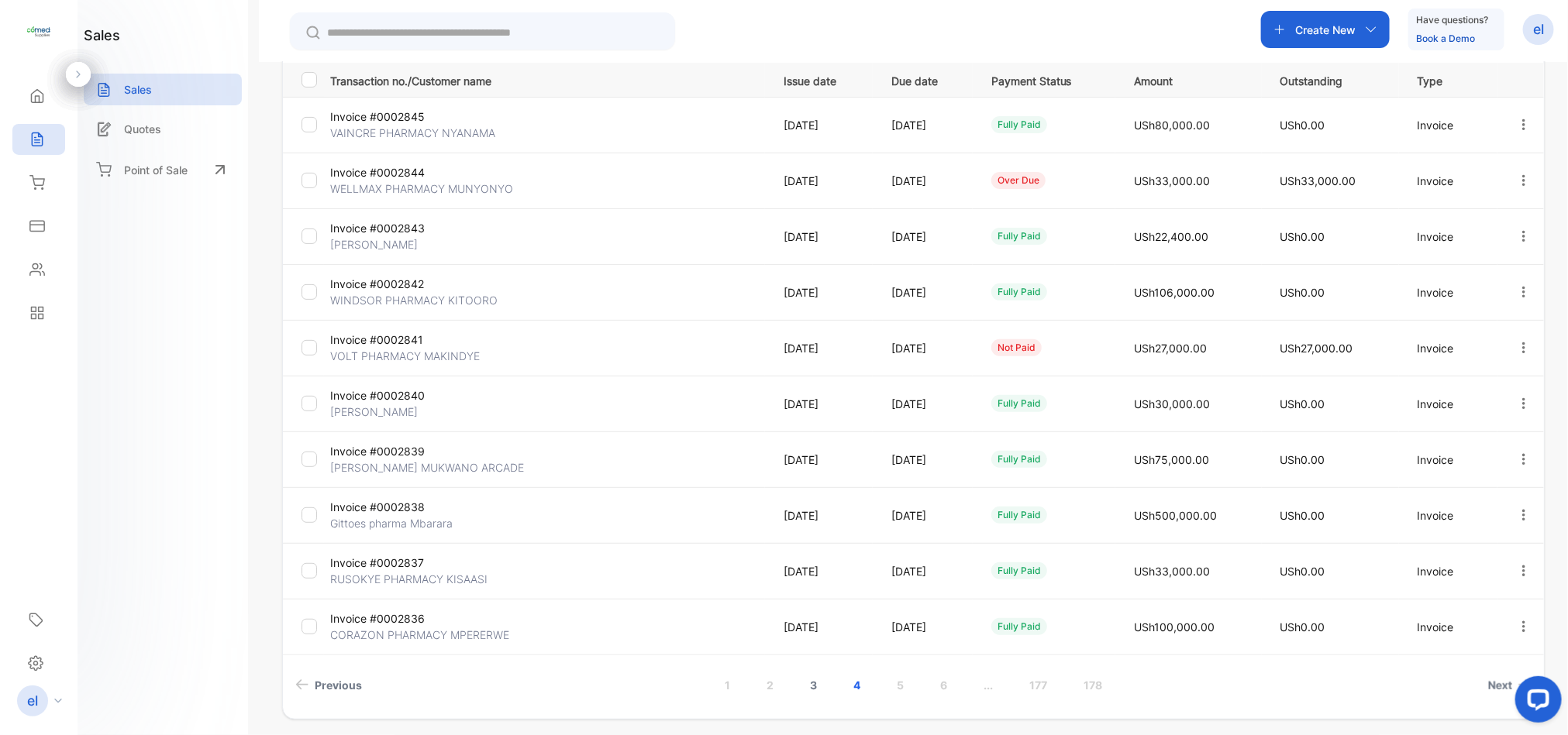
click at [811, 685] on link "3" at bounding box center [814, 685] width 44 height 29
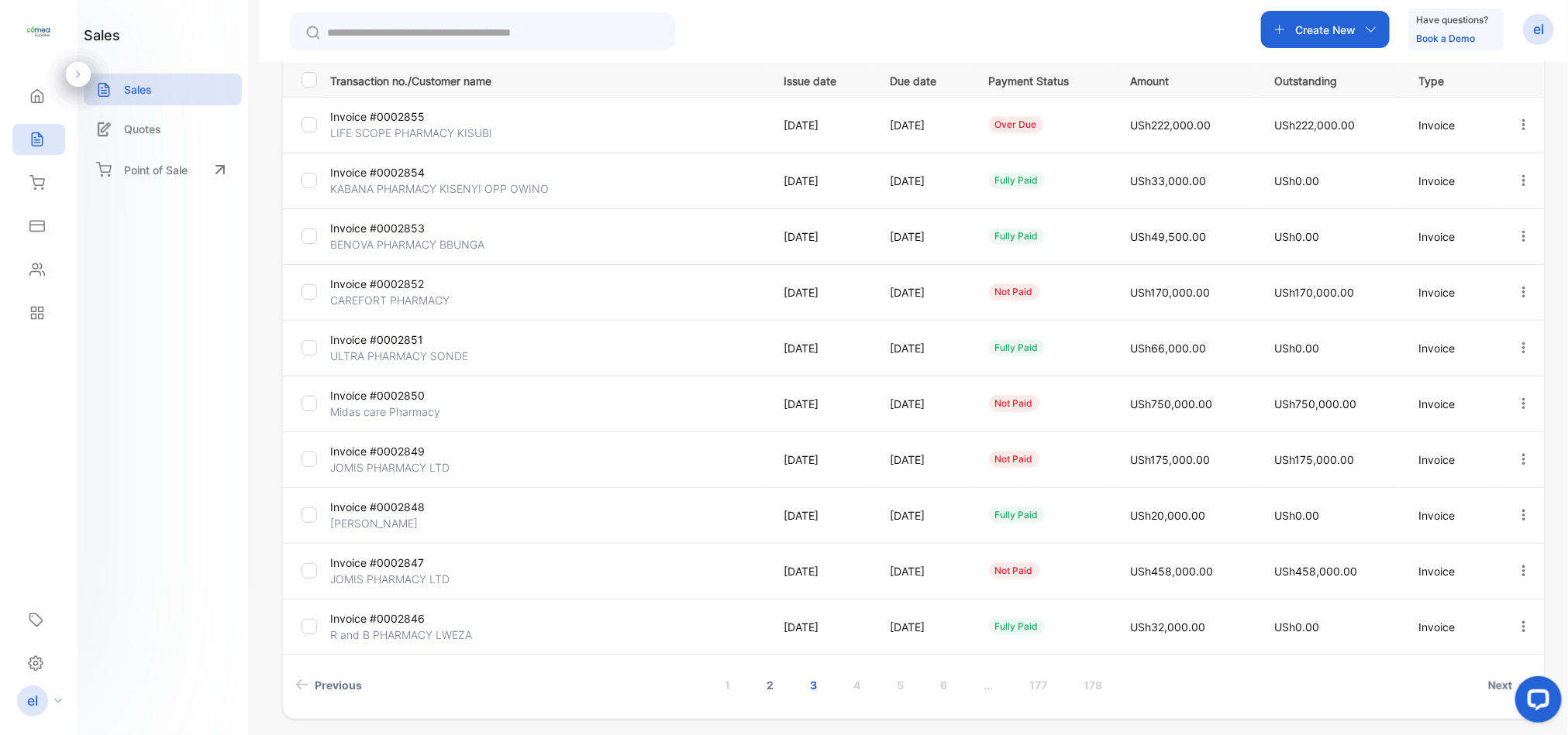
click at [765, 682] on link "2" at bounding box center [770, 685] width 44 height 29
click at [1517, 122] on icon "button" at bounding box center [1524, 125] width 14 height 14
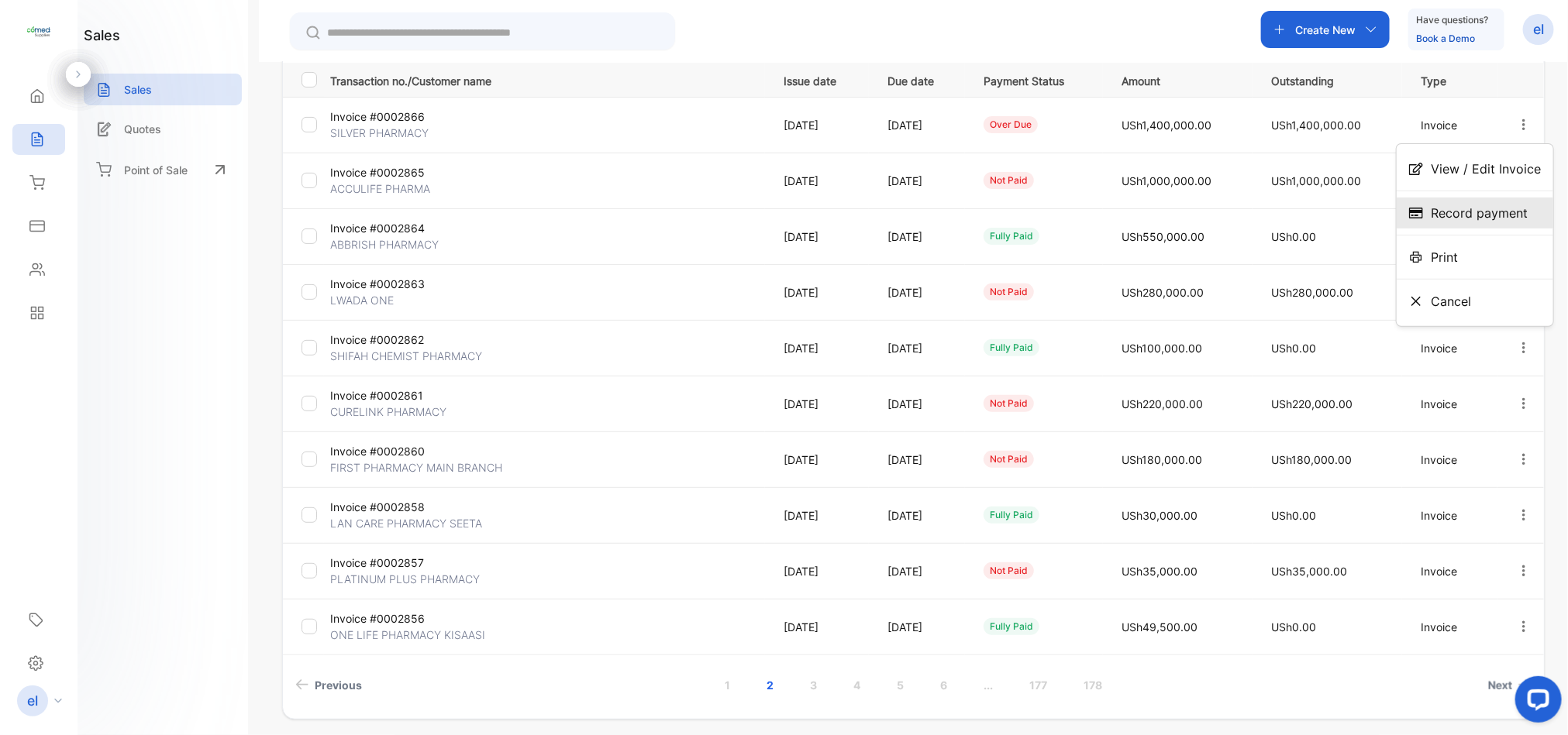
click at [1477, 202] on div "Record payment" at bounding box center [1475, 213] width 156 height 31
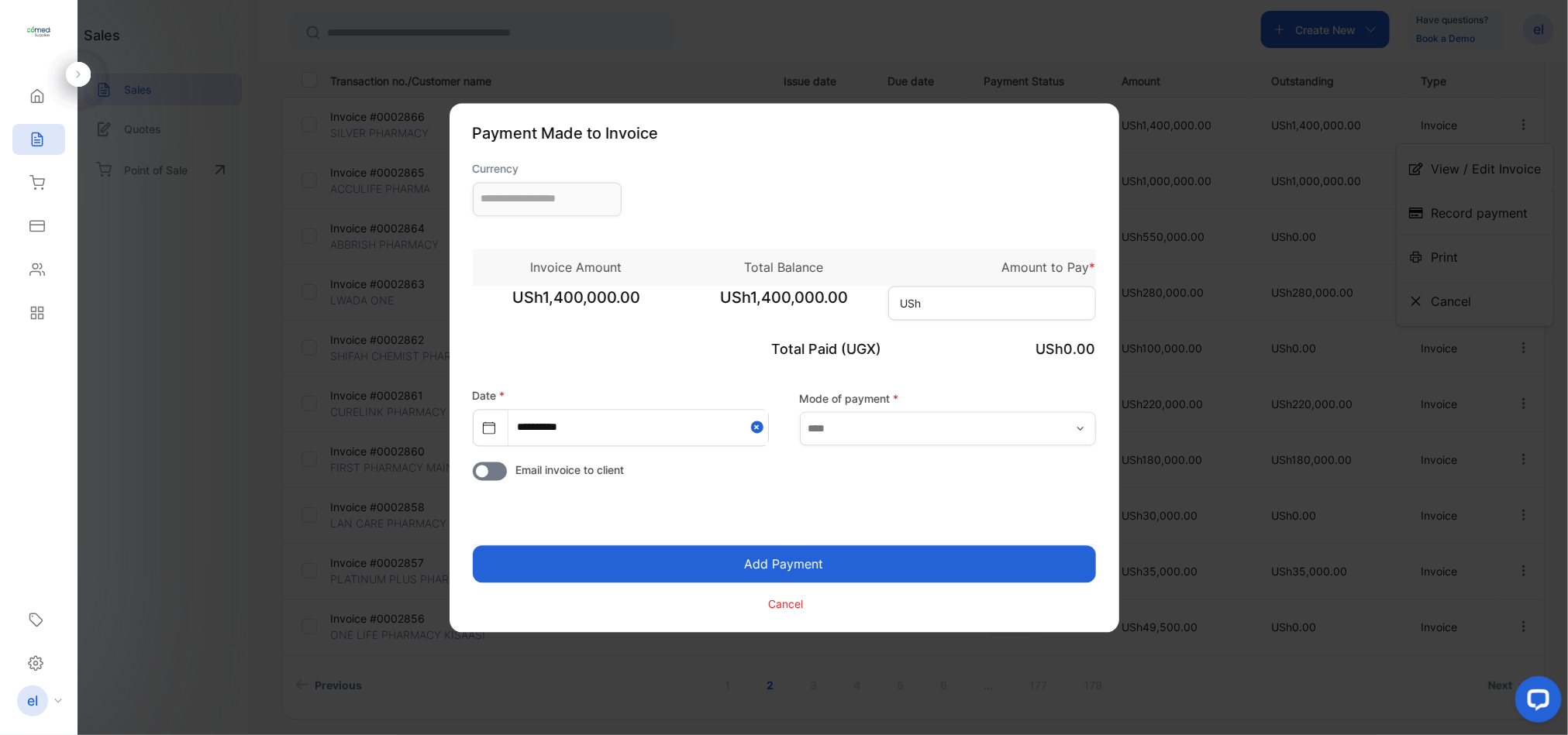
type input "**********"
click at [933, 306] on input at bounding box center [992, 303] width 208 height 34
type input "*********"
click at [794, 560] on button "Add Payment" at bounding box center [785, 564] width 623 height 38
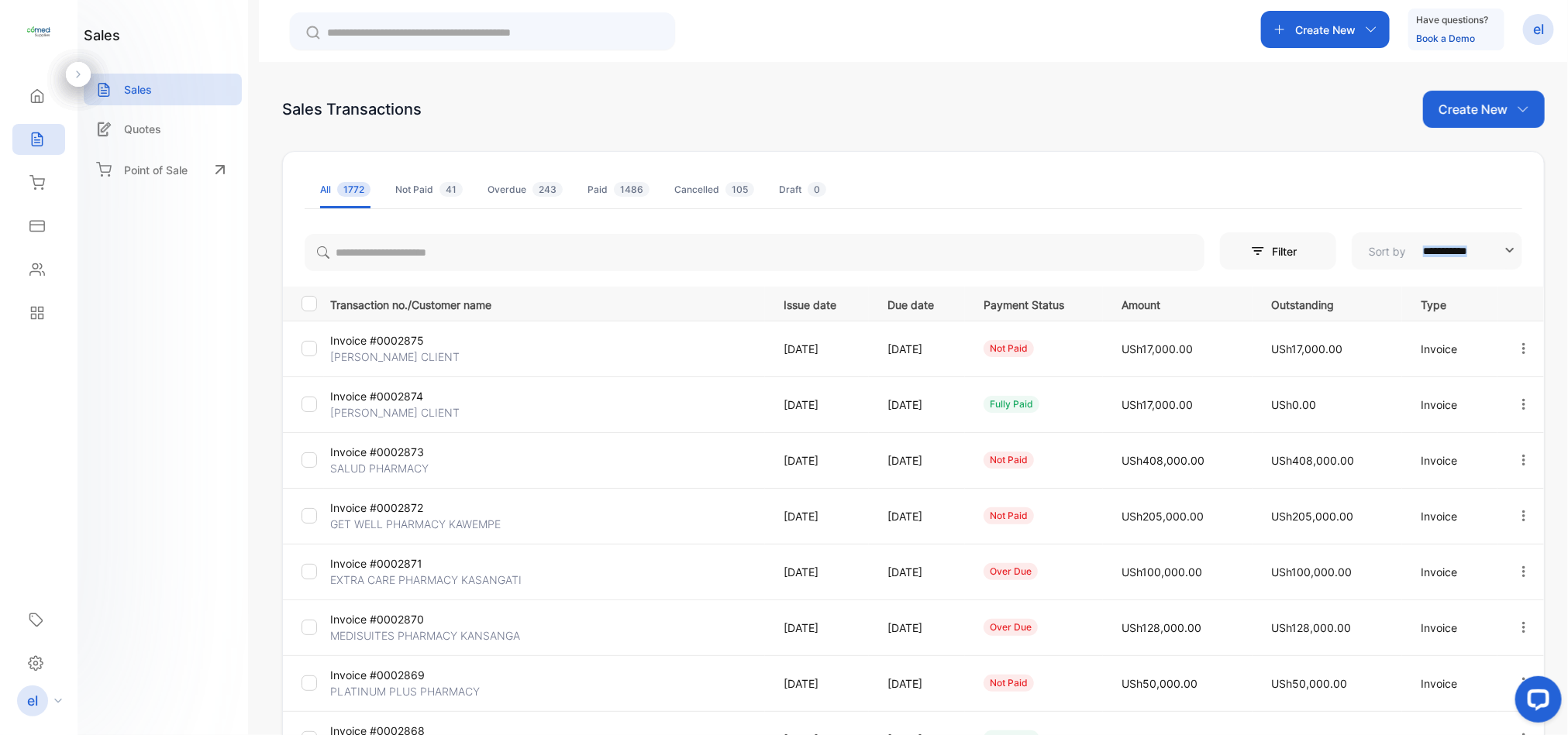
drag, startPoint x: 1564, startPoint y: 194, endPoint x: 1565, endPoint y: 251, distance: 57.0
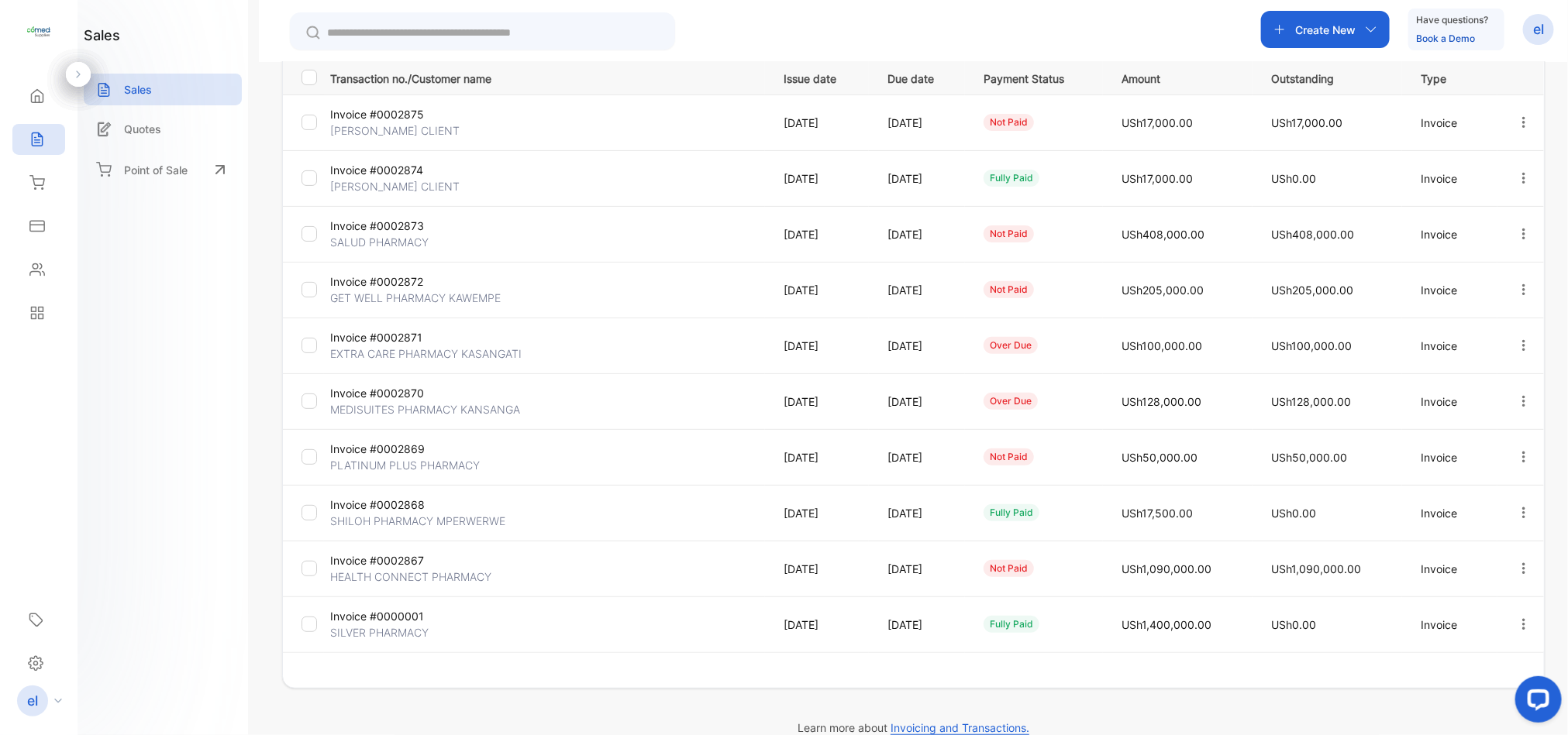
scroll to position [252, 0]
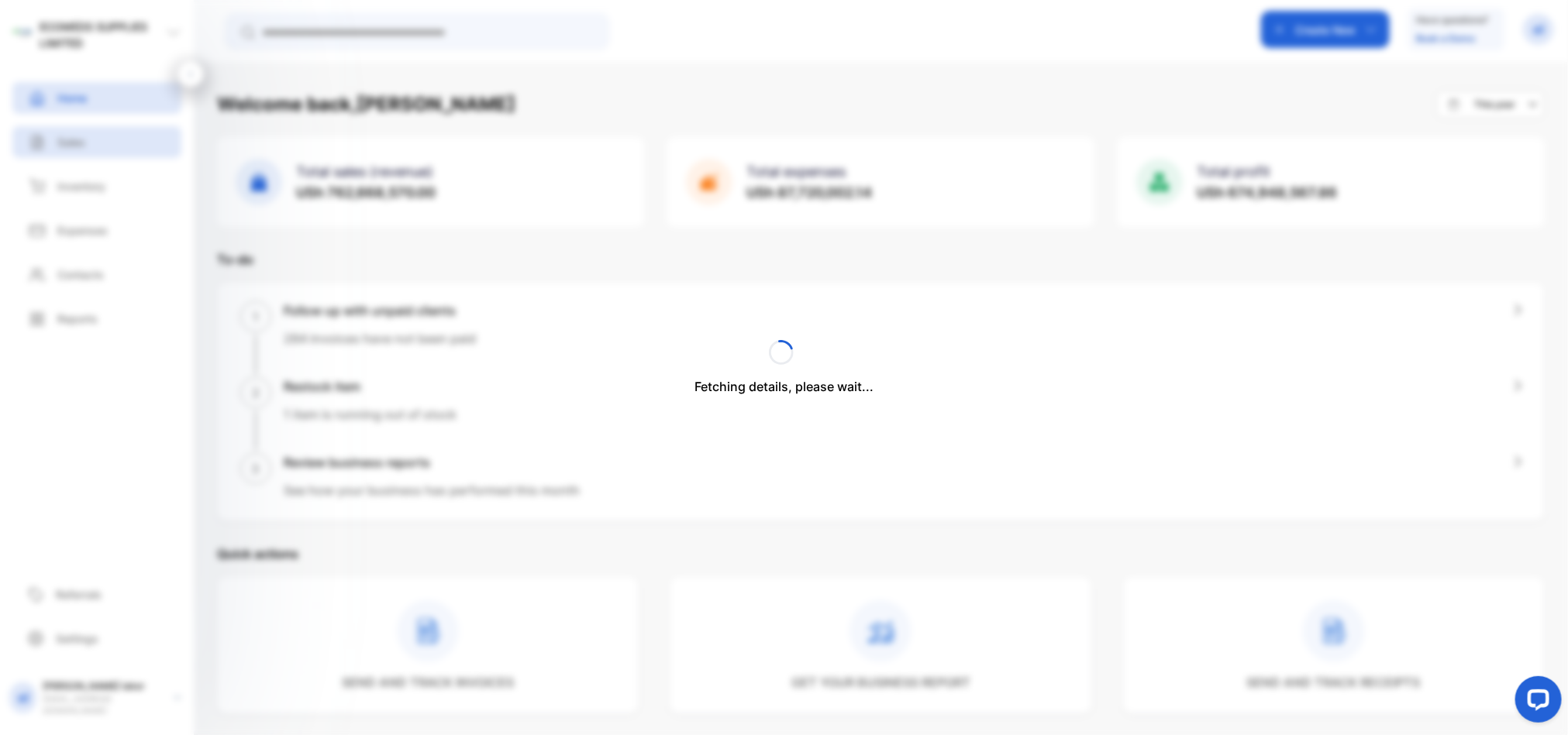
click at [77, 139] on div "Fetching details, please wait..." at bounding box center [784, 367] width 1568 height 735
click at [85, 142] on p "Sales" at bounding box center [71, 142] width 28 height 16
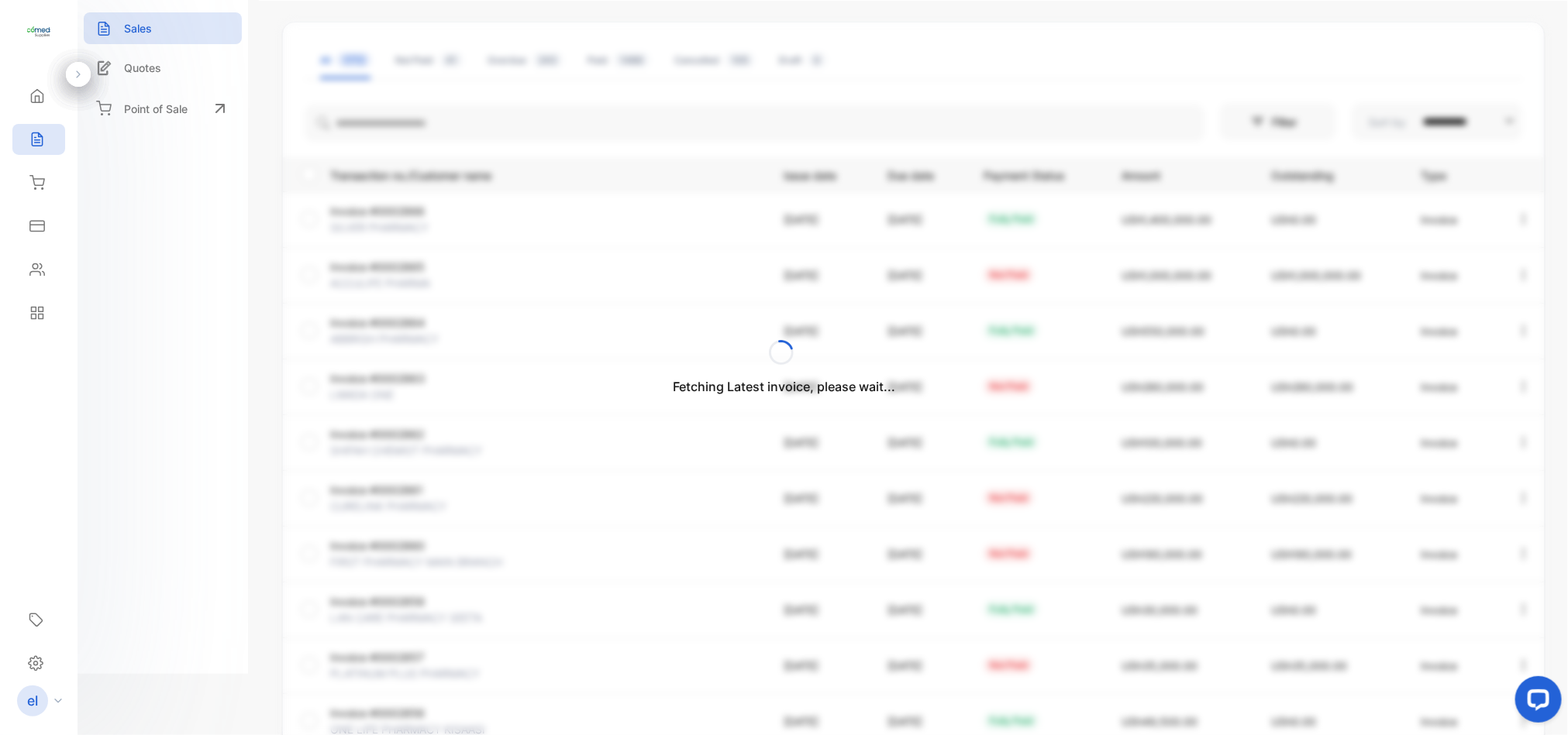
scroll to position [119, 0]
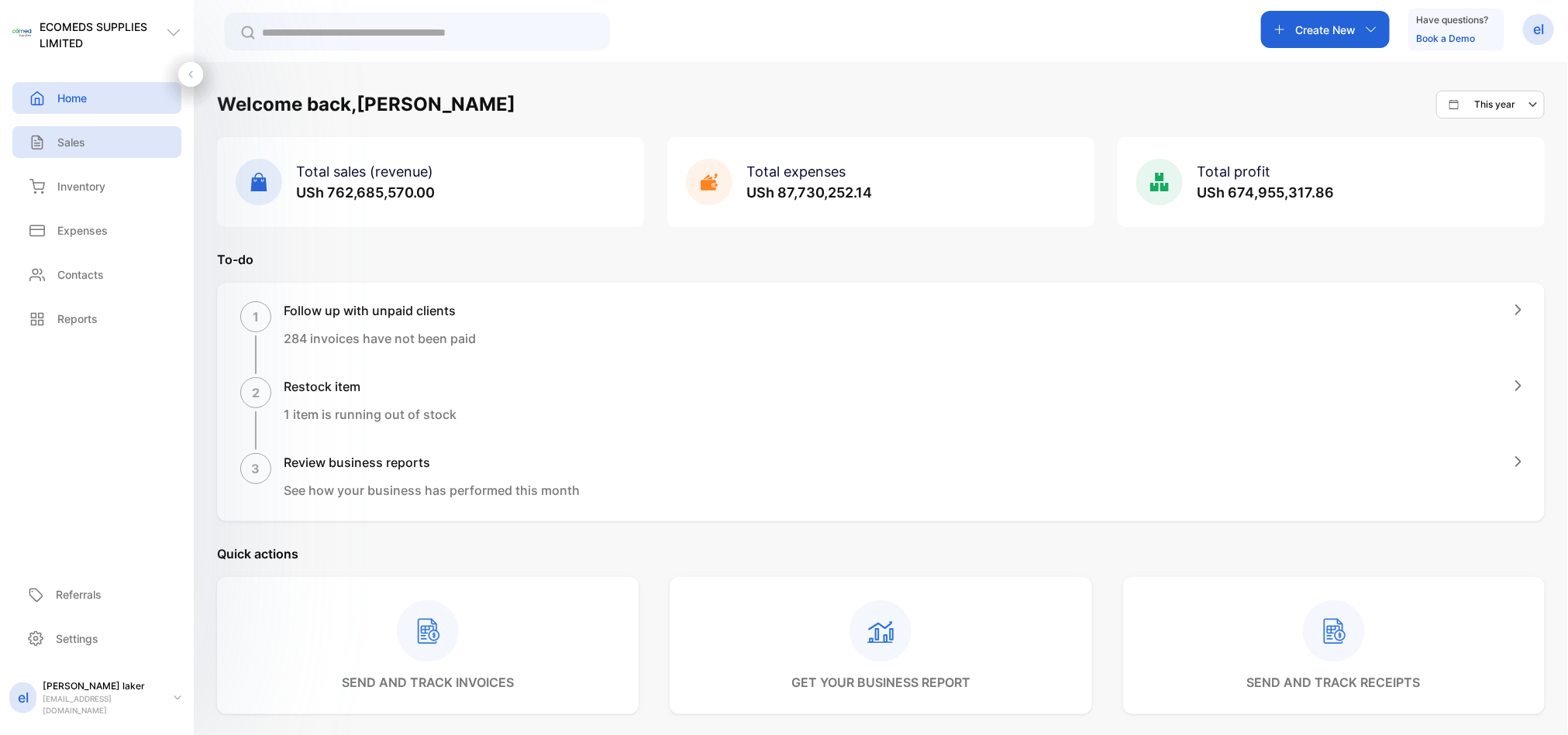
click at [117, 138] on div "Sales" at bounding box center [97, 142] width 169 height 32
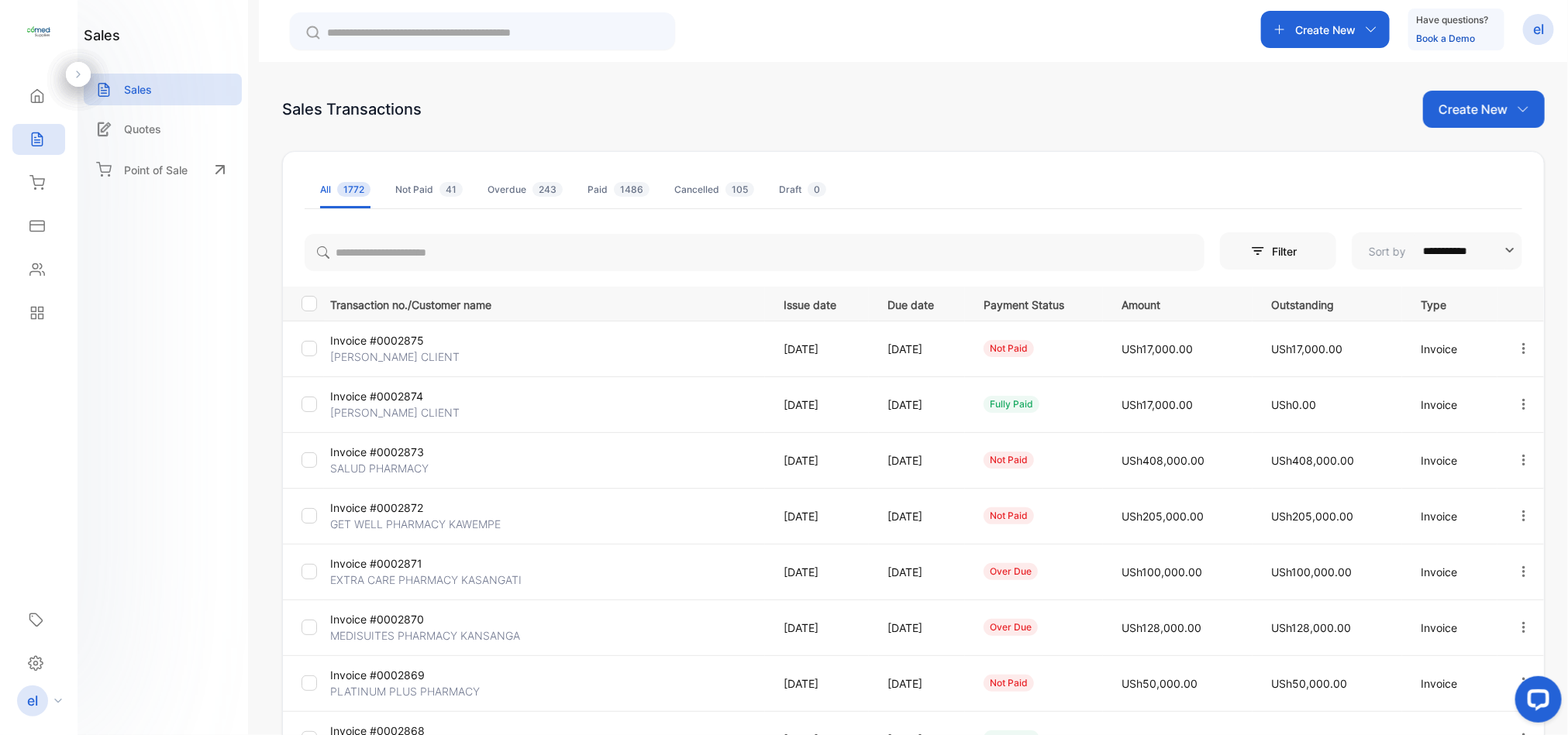
drag, startPoint x: 1563, startPoint y: 389, endPoint x: 1565, endPoint y: 526, distance: 137.0
click at [1565, 526] on div "**********" at bounding box center [913, 429] width 1309 height 735
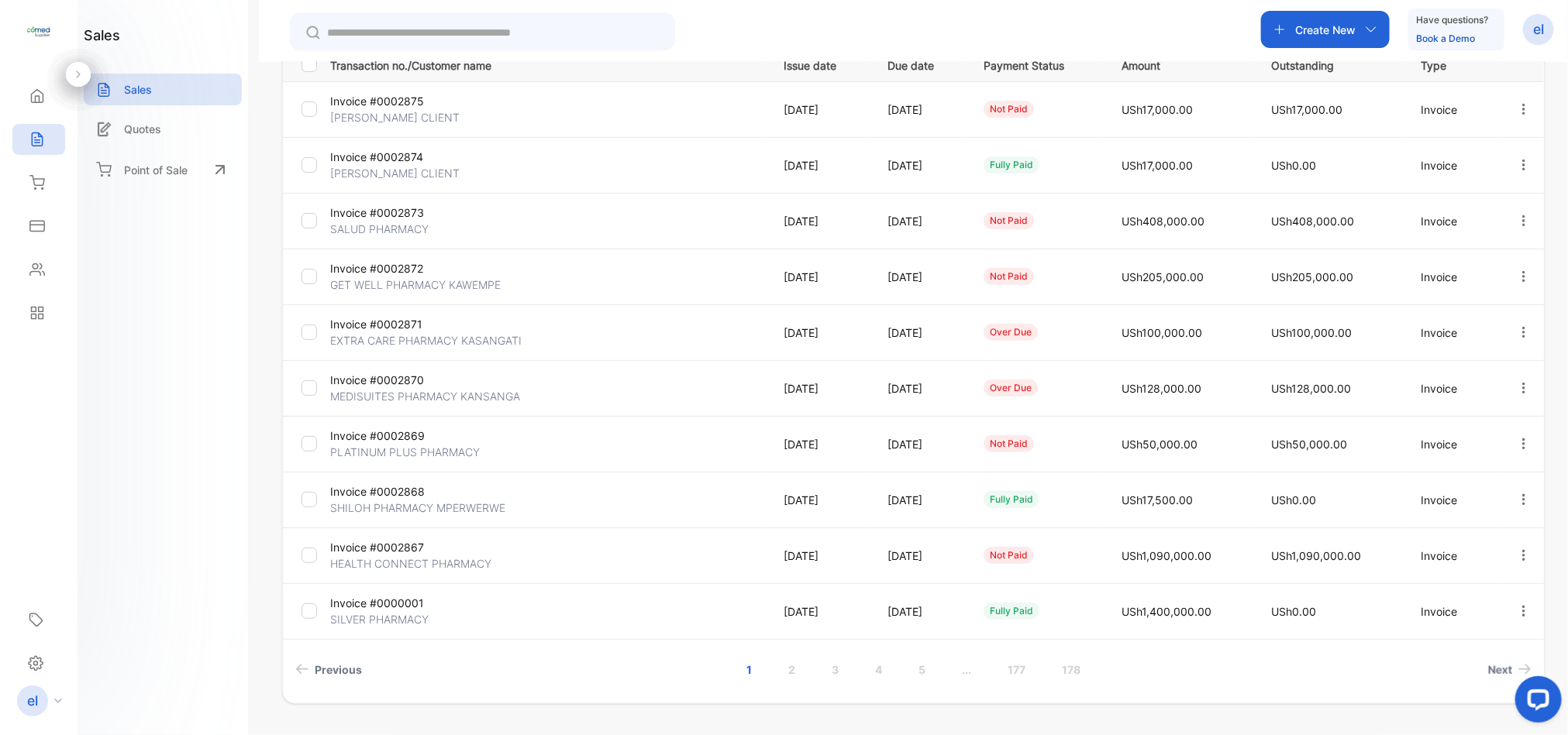
scroll to position [282, 0]
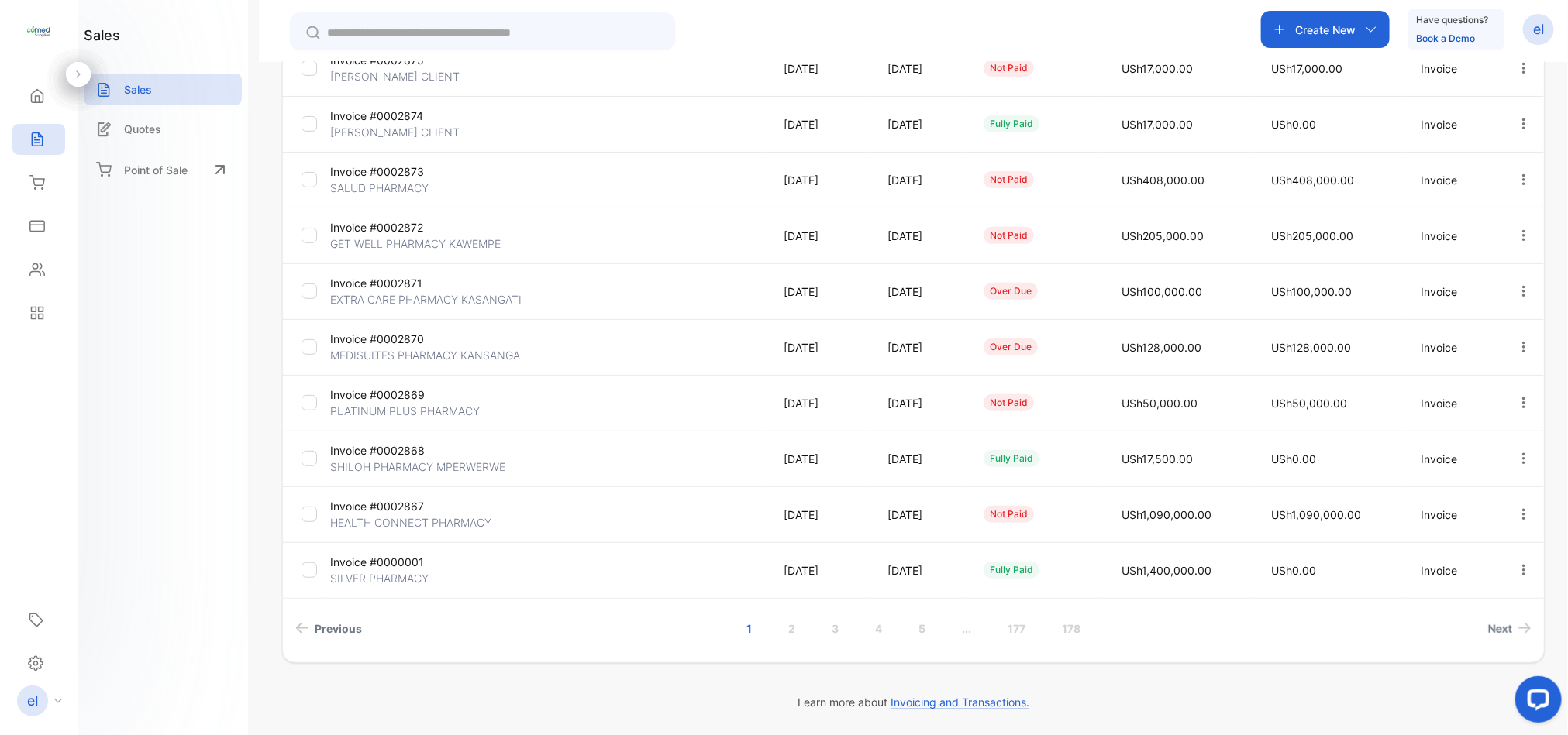
click at [1517, 565] on icon "button" at bounding box center [1524, 570] width 14 height 14
click at [1449, 702] on span "Cancel" at bounding box center [1451, 703] width 40 height 19
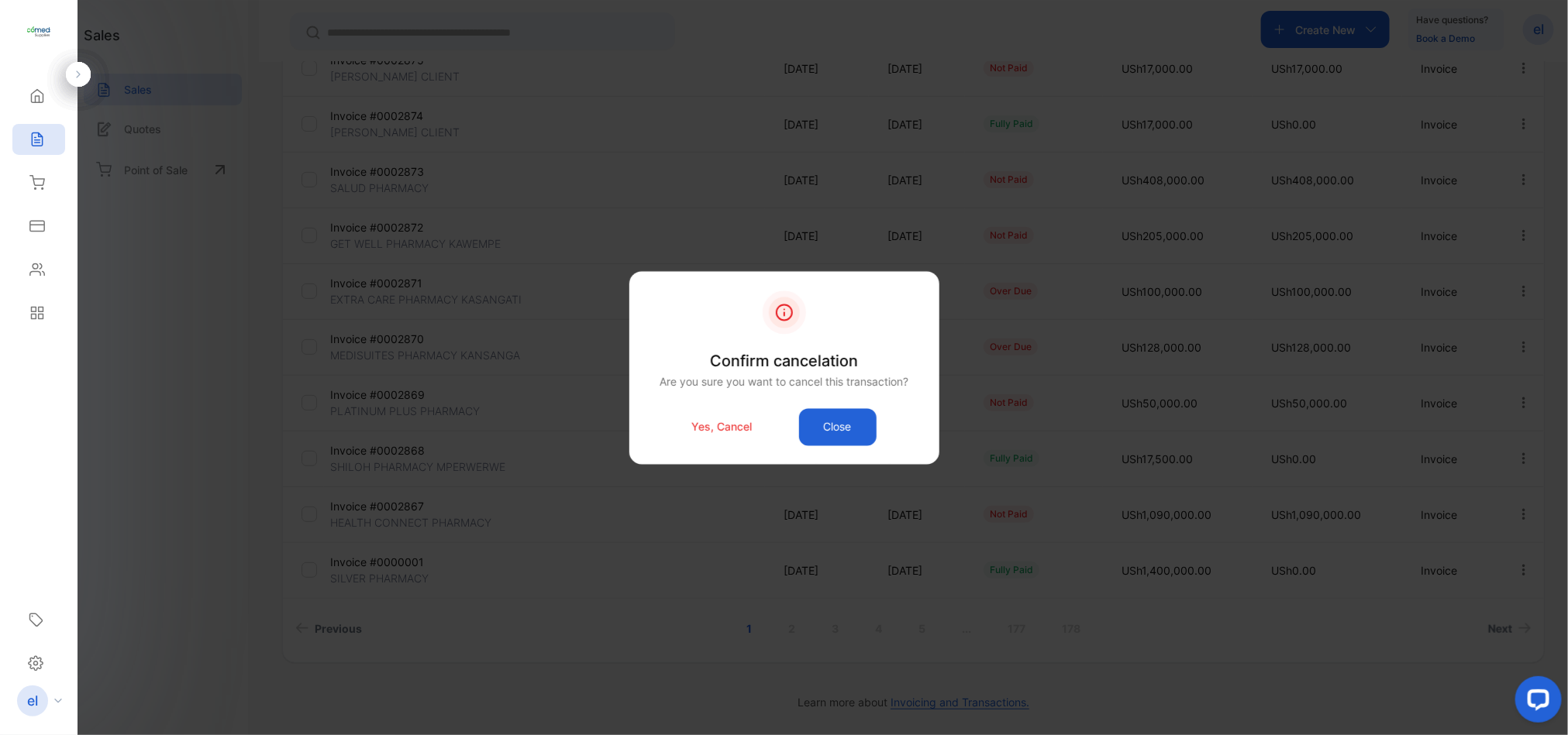
click at [735, 425] on p "Yes, Cancel" at bounding box center [723, 427] width 61 height 16
